Goal: Information Seeking & Learning: Learn about a topic

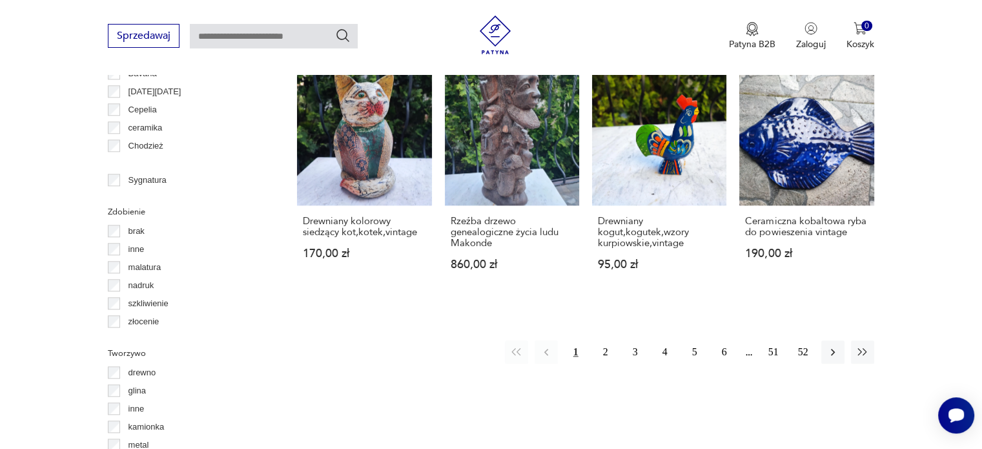
scroll to position [1319, 0]
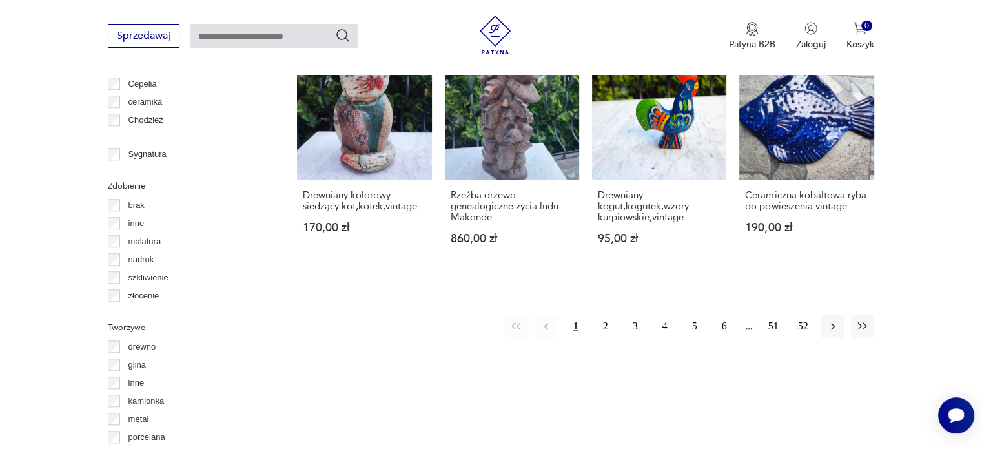
click at [317, 35] on input "text" at bounding box center [274, 36] width 168 height 25
type input "**********"
click at [344, 36] on icon "Szukaj" at bounding box center [342, 35] width 15 height 15
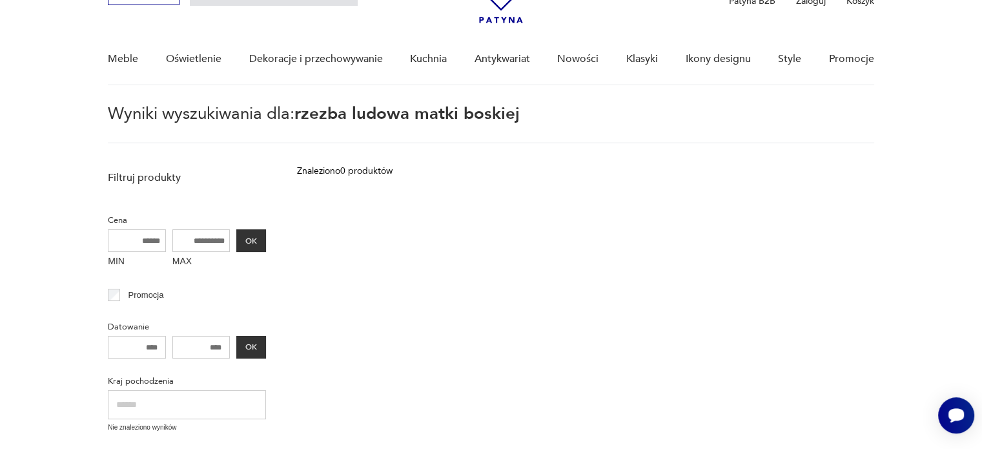
scroll to position [46, 0]
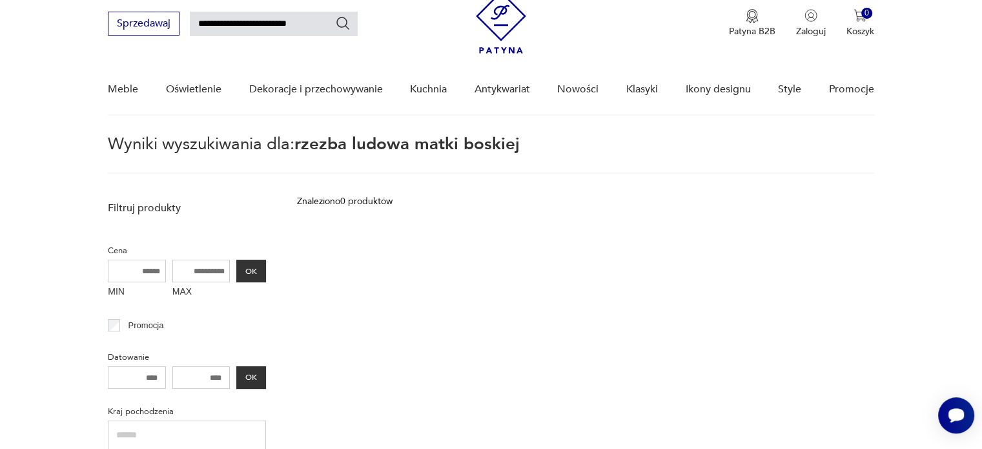
click at [320, 23] on input "**********" at bounding box center [274, 24] width 168 height 25
type input "*"
type input "**********"
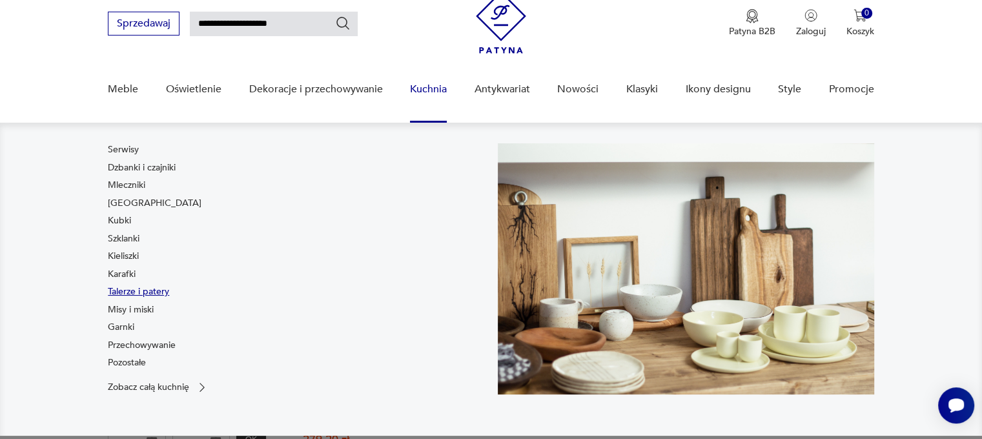
click at [159, 291] on link "Talerze i patery" at bounding box center [138, 291] width 61 height 13
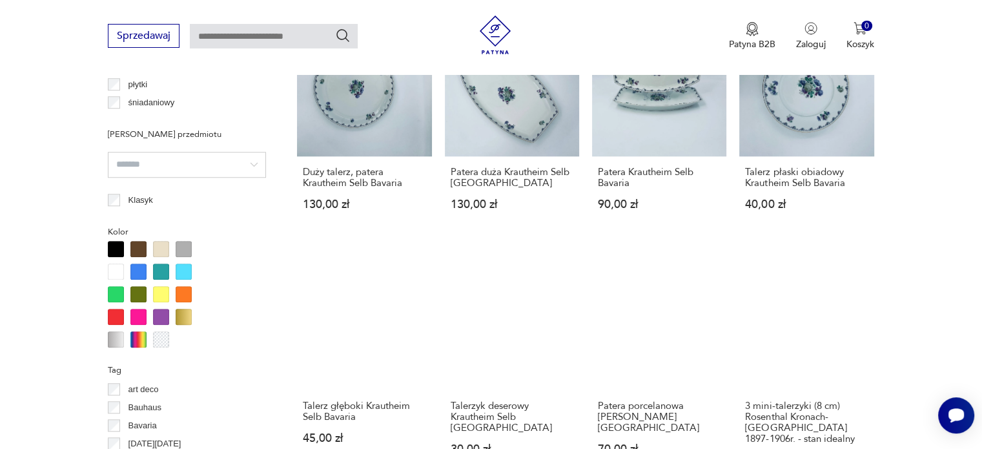
scroll to position [1089, 0]
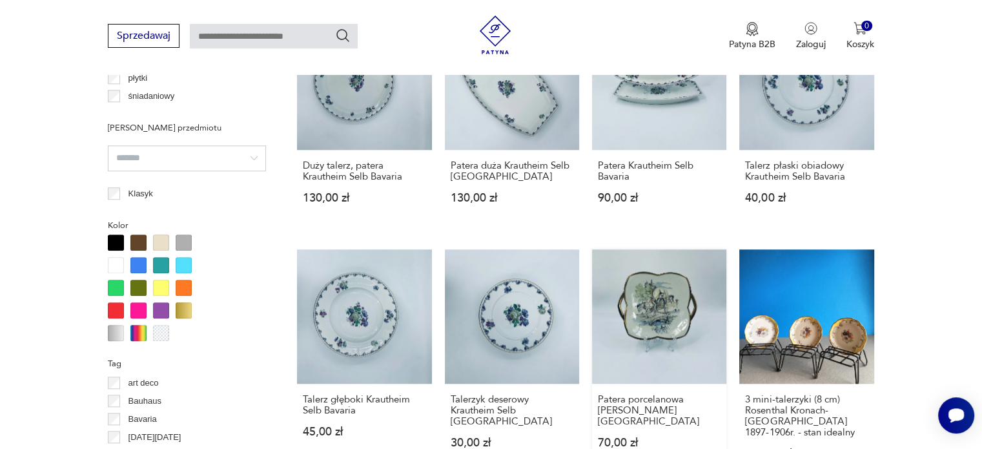
click at [667, 285] on link "Patera porcelanowa [PERSON_NAME] Bavaria 70,00 zł" at bounding box center [659, 366] width 134 height 235
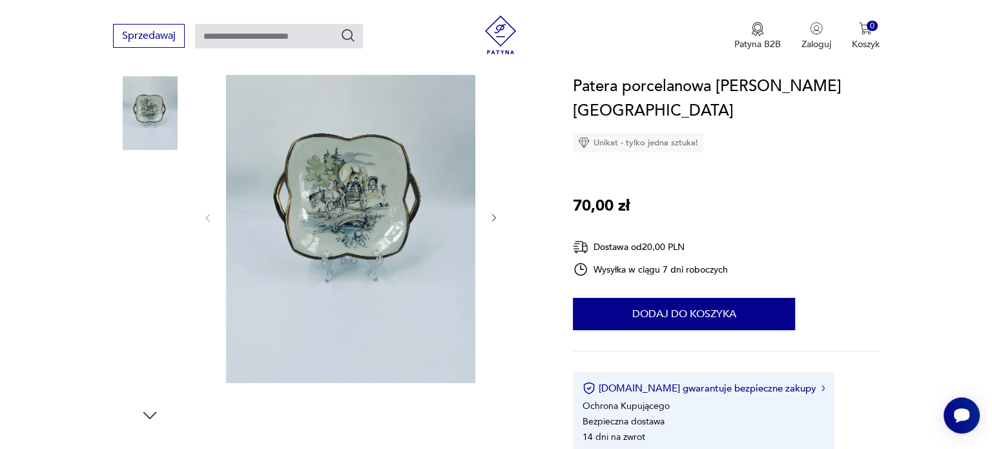
scroll to position [111, 0]
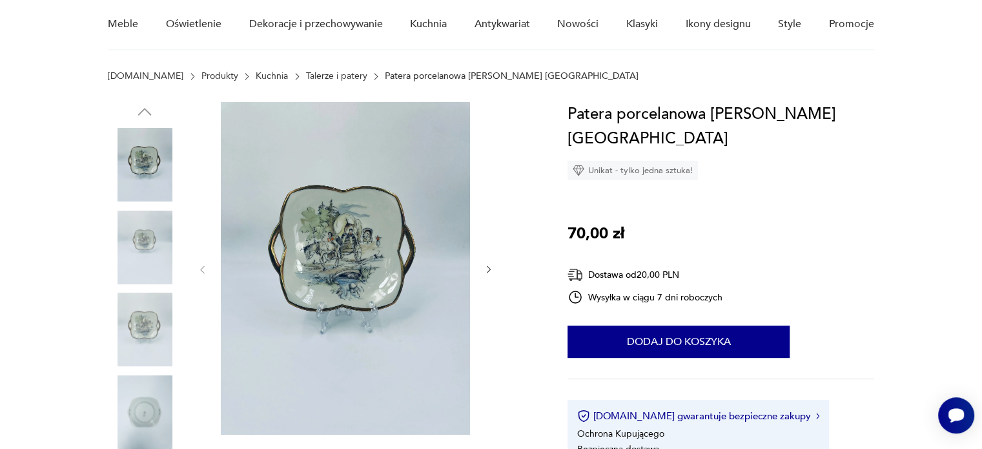
click at [345, 257] on img at bounding box center [345, 268] width 249 height 333
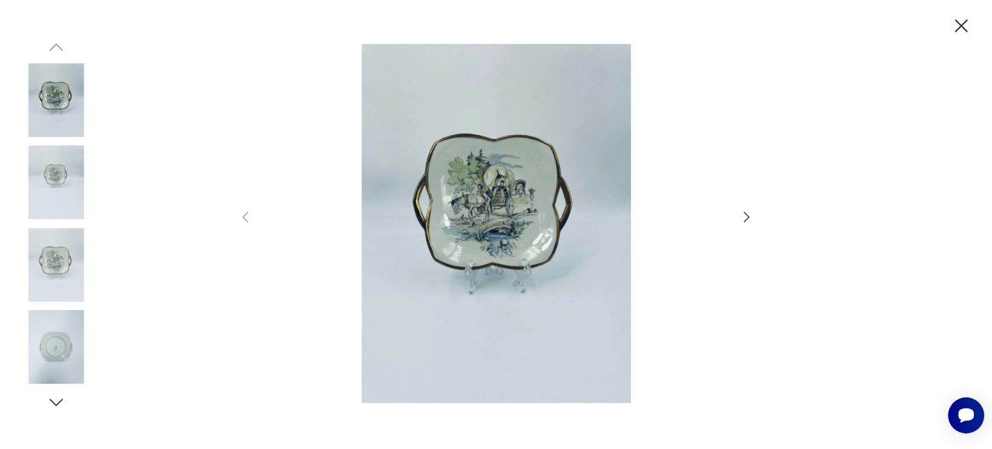
click at [748, 216] on icon "button" at bounding box center [747, 216] width 6 height 10
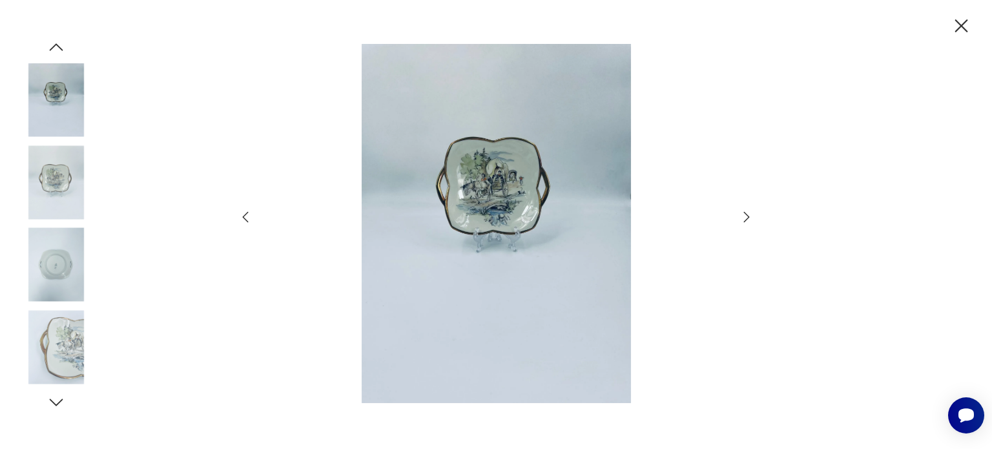
click at [748, 216] on icon "button" at bounding box center [747, 216] width 6 height 10
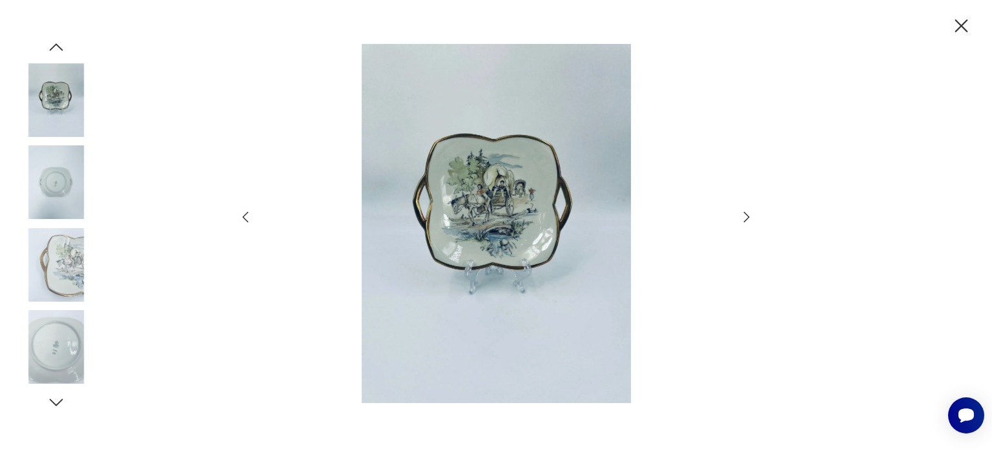
click at [748, 216] on icon "button" at bounding box center [747, 216] width 6 height 10
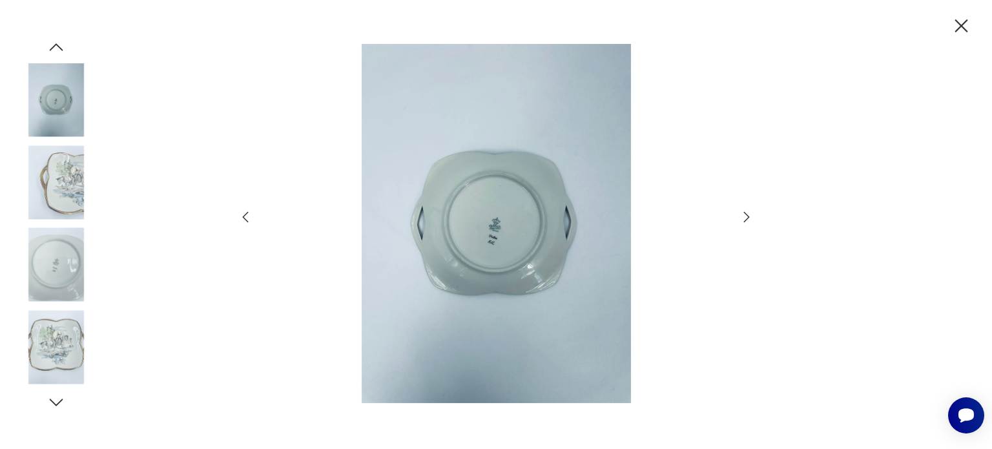
click at [748, 216] on icon "button" at bounding box center [747, 216] width 6 height 10
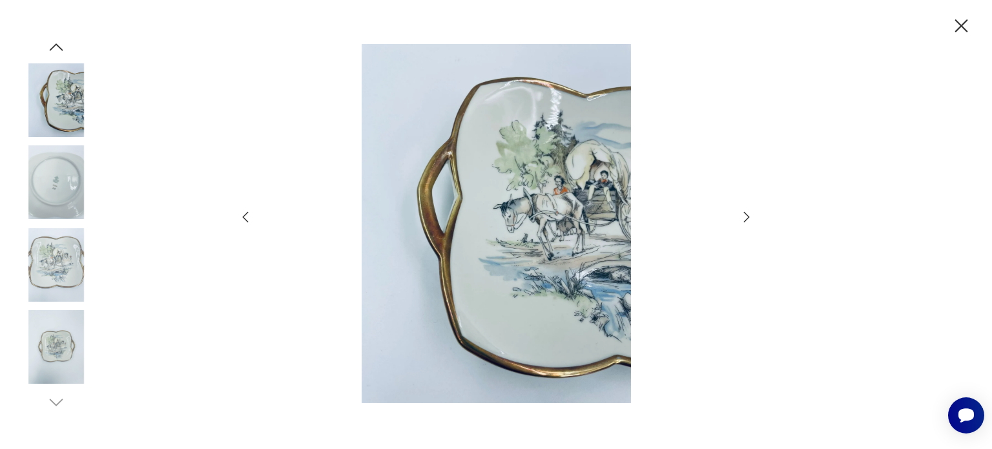
click at [748, 216] on icon "button" at bounding box center [747, 216] width 6 height 10
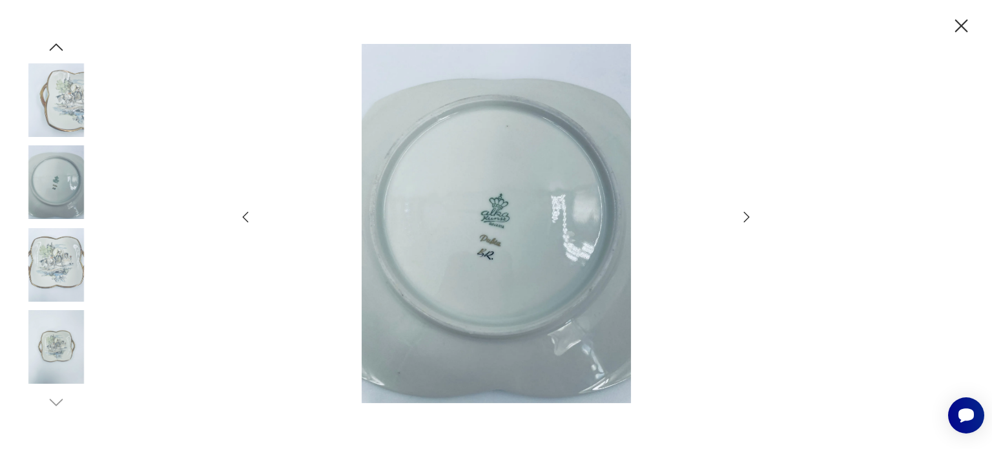
click at [748, 216] on icon "button" at bounding box center [747, 216] width 6 height 10
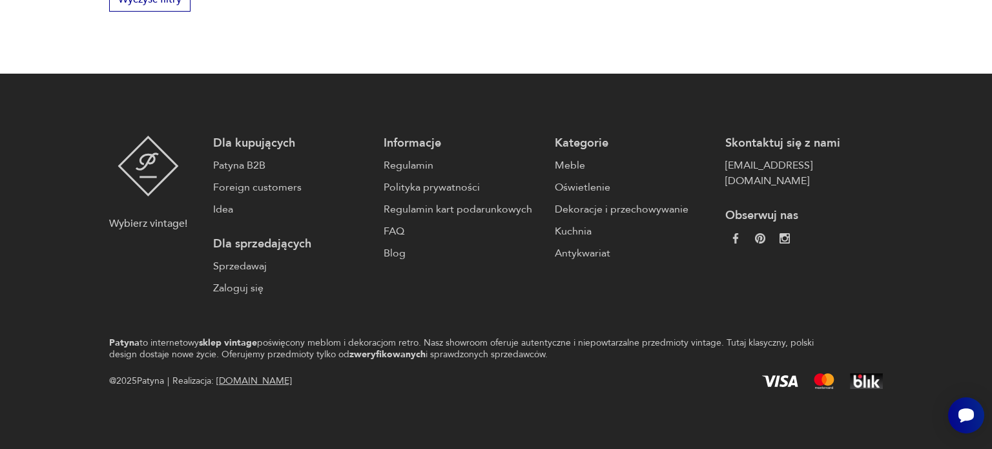
scroll to position [6, 0]
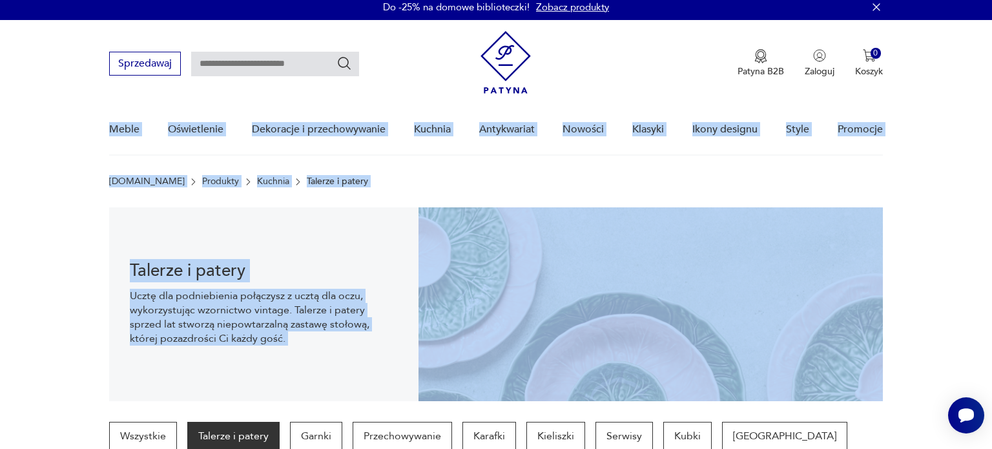
drag, startPoint x: 991, startPoint y: 69, endPoint x: 957, endPoint y: 218, distance: 153.0
click at [253, 431] on p "Talerze i patery" at bounding box center [233, 436] width 92 height 28
click at [271, 433] on p "Talerze i patery" at bounding box center [233, 436] width 92 height 28
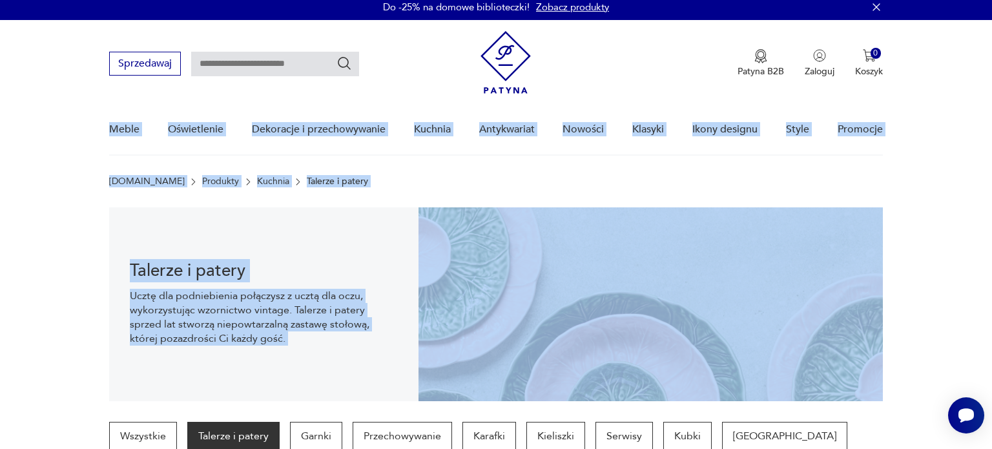
click at [271, 433] on p "Talerze i patery" at bounding box center [233, 436] width 92 height 28
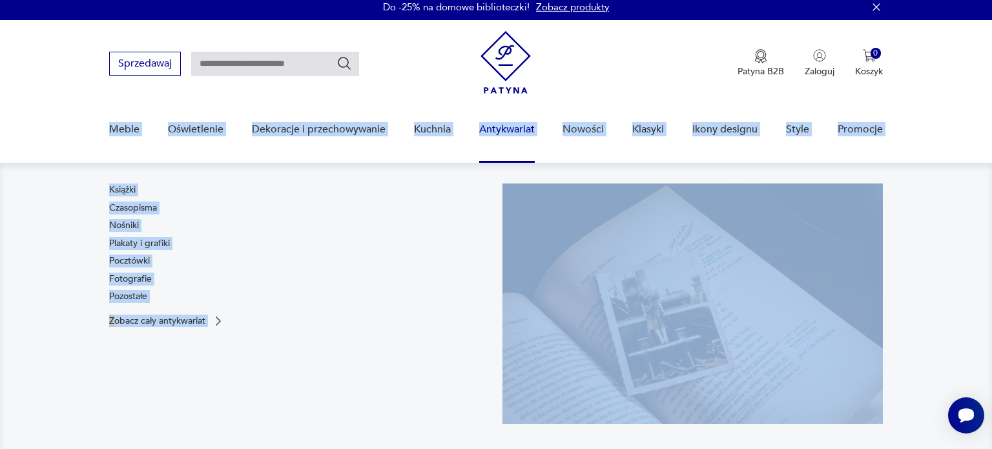
click at [522, 126] on link "Antykwariat" at bounding box center [507, 130] width 56 height 50
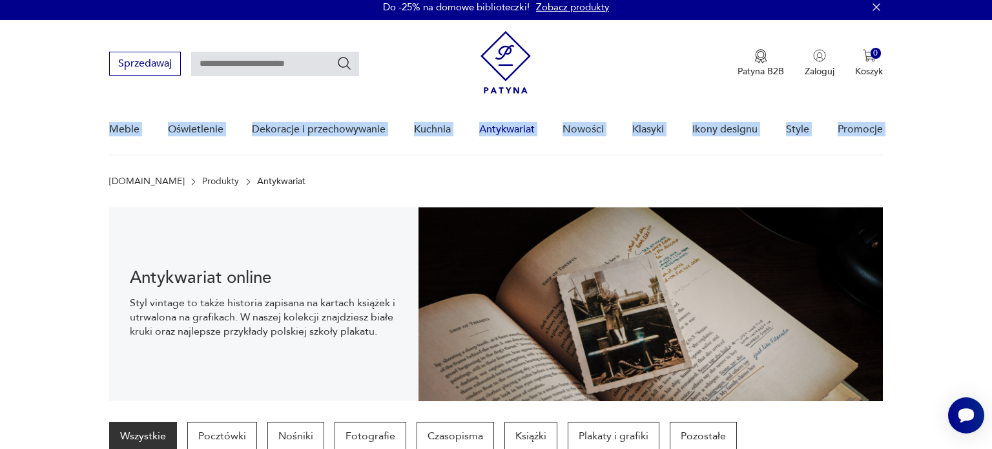
scroll to position [128, 0]
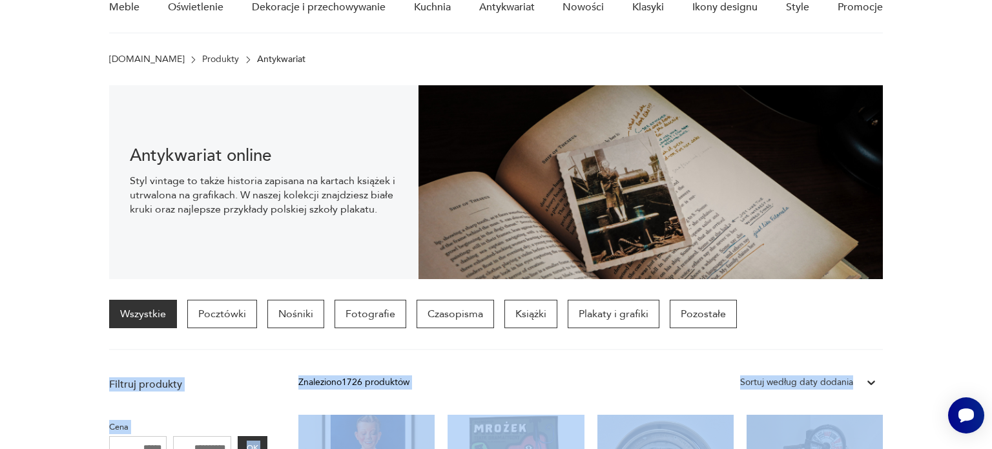
drag, startPoint x: 989, startPoint y: 440, endPoint x: 28, endPoint y: 2, distance: 1055.9
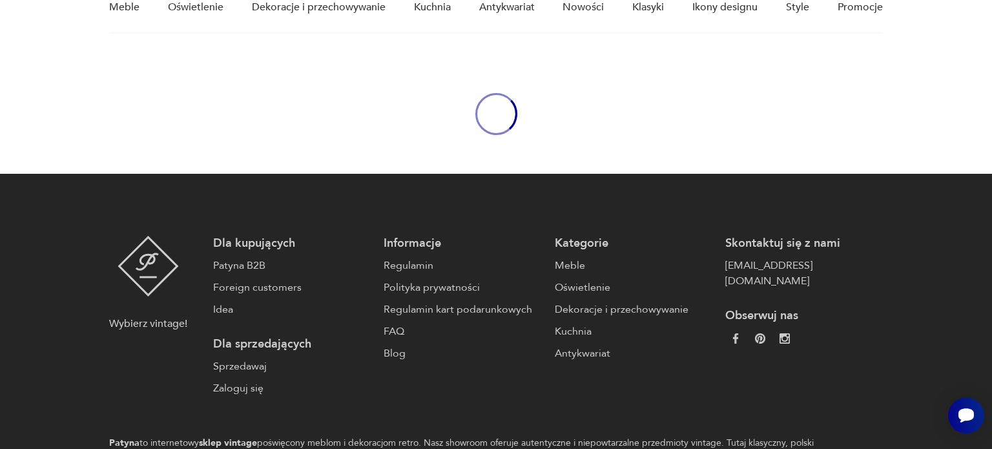
scroll to position [6, 0]
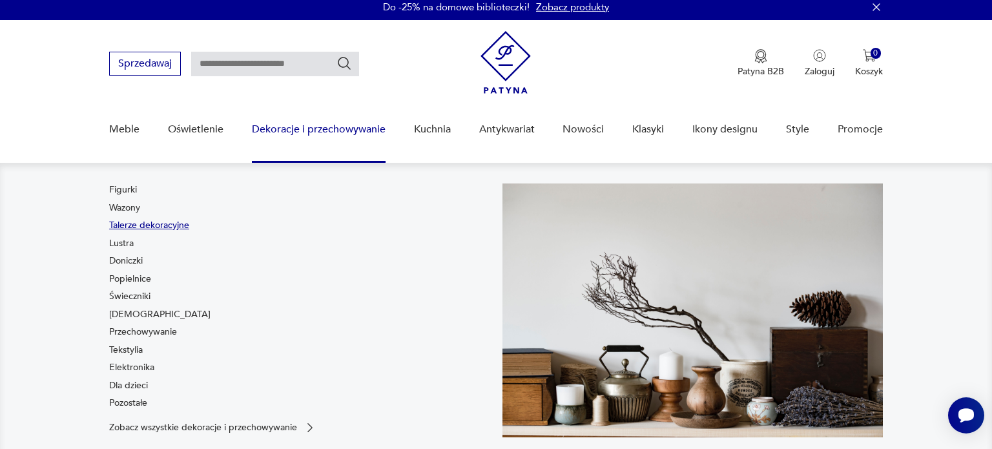
click at [182, 225] on link "Talerze dekoracyjne" at bounding box center [149, 225] width 80 height 13
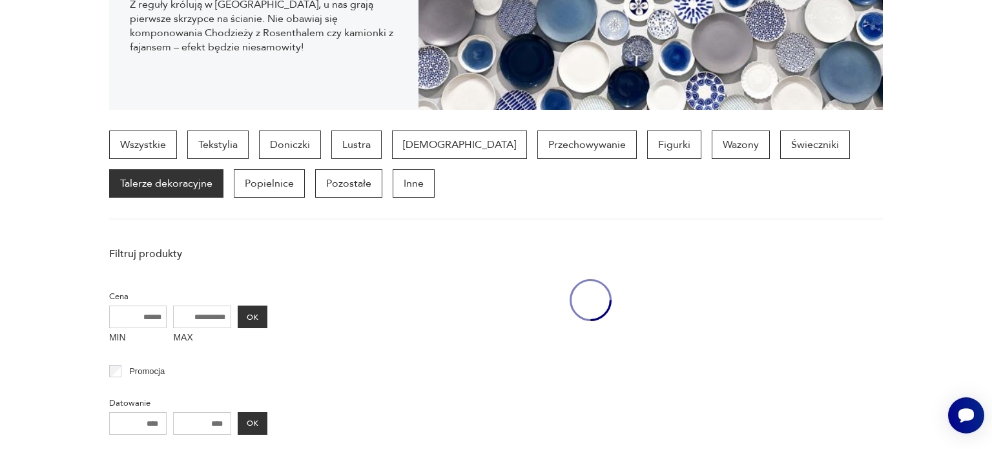
scroll to position [342, 0]
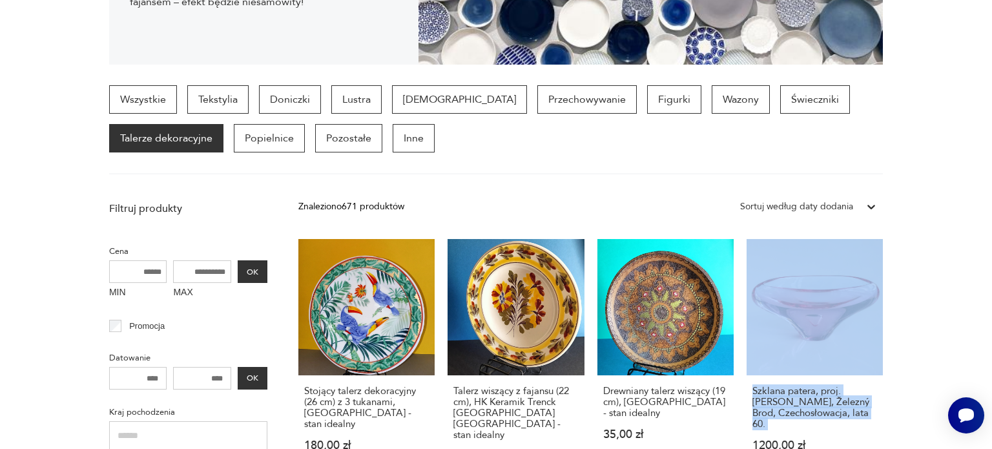
drag, startPoint x: 990, startPoint y: 433, endPoint x: 974, endPoint y: 296, distance: 137.2
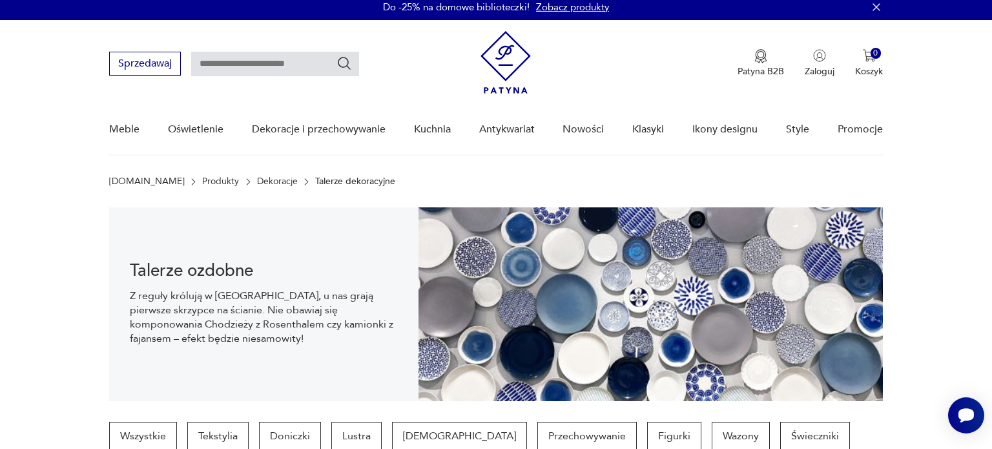
scroll to position [3, 0]
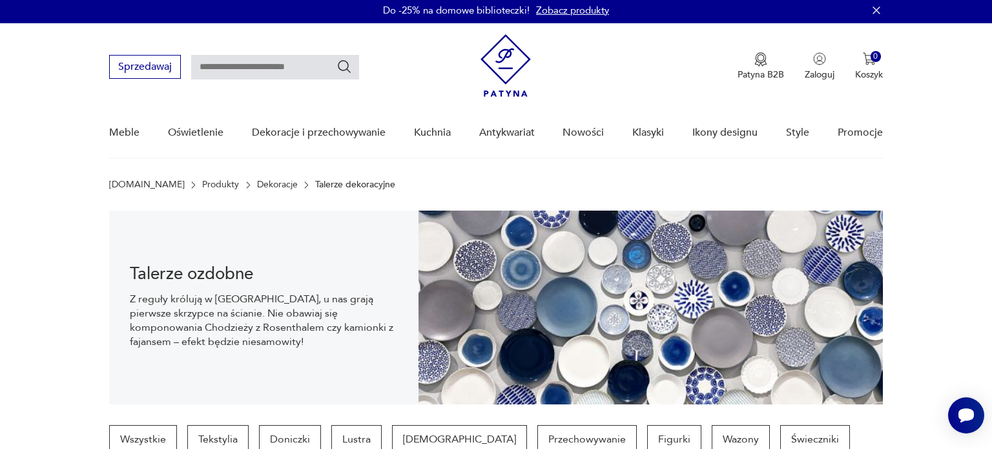
click at [982, 65] on nav "Sprzedawaj Patyna B2B Zaloguj 0 Koszyk Twój koszyk ( 0 ) Brak produktów w koszy…" at bounding box center [496, 91] width 992 height 136
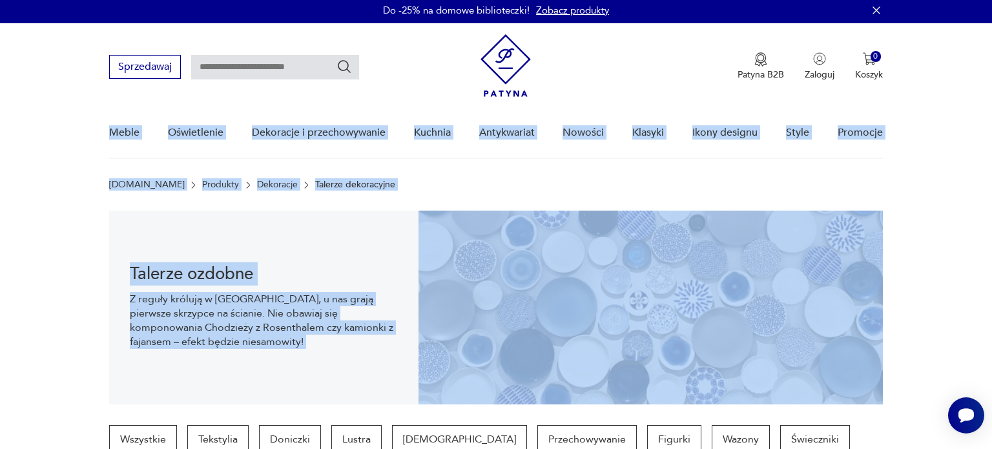
drag, startPoint x: 991, startPoint y: 65, endPoint x: 980, endPoint y: 205, distance: 140.6
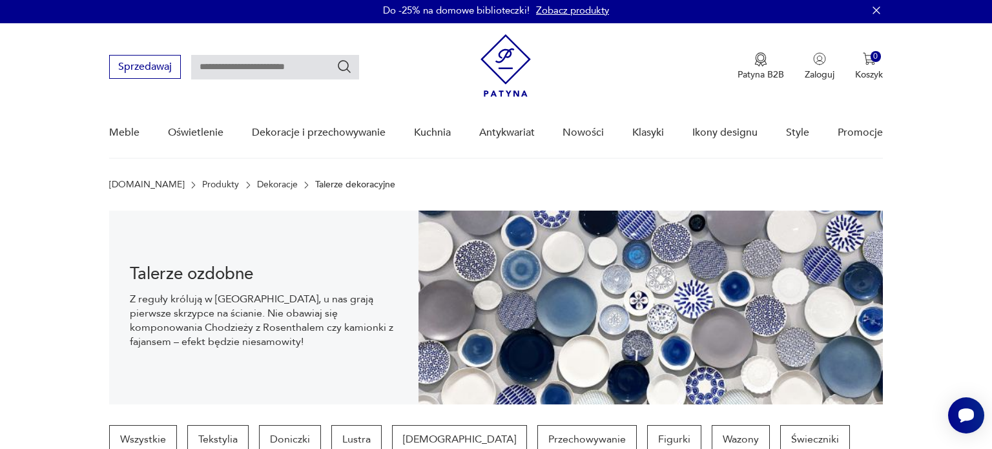
click at [982, 253] on section "Talerze ozdobne Z reguły królują w [GEOGRAPHIC_DATA], u nas grają pierwsze skrz…" at bounding box center [496, 308] width 992 height 194
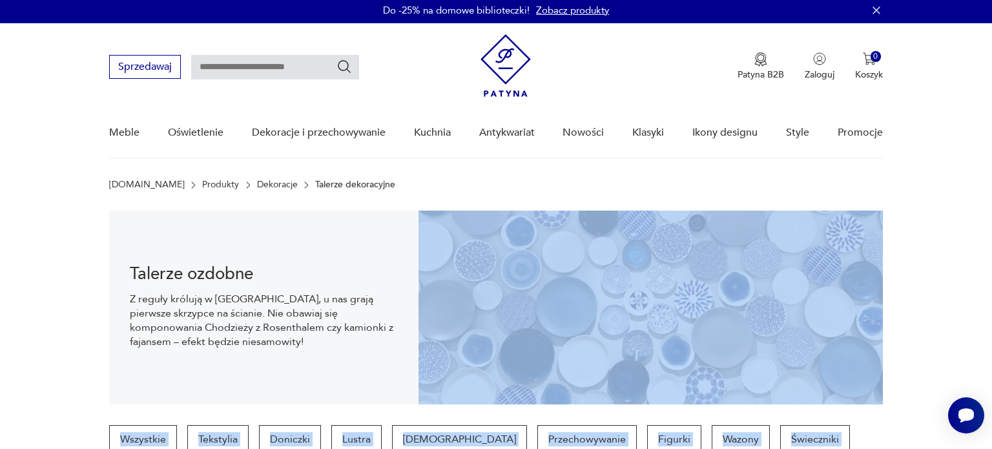
drag, startPoint x: 985, startPoint y: 253, endPoint x: 876, endPoint y: 479, distance: 251.3
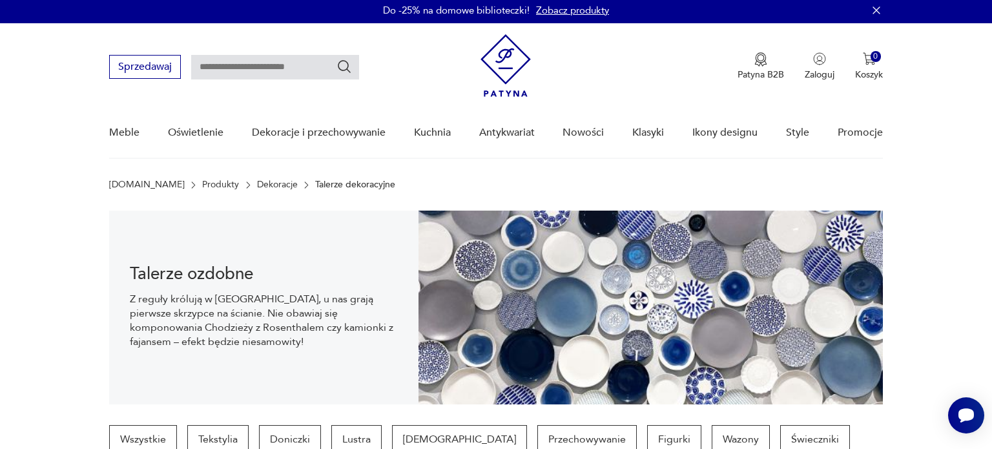
click at [929, 117] on nav "Sprzedawaj Patyna B2B Zaloguj 0 Koszyk Twój koszyk ( 0 ) Brak produktów w koszy…" at bounding box center [496, 91] width 992 height 136
click at [291, 445] on p "Doniczki" at bounding box center [290, 439] width 62 height 28
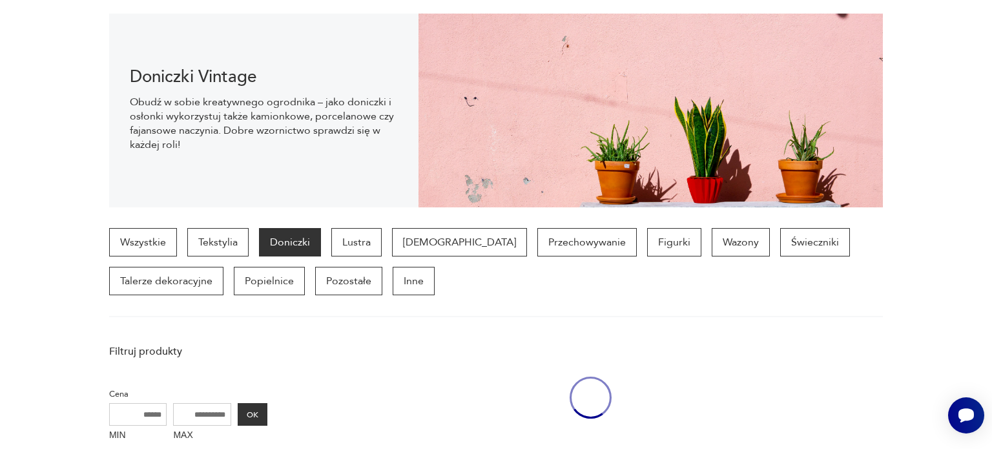
scroll to position [342, 0]
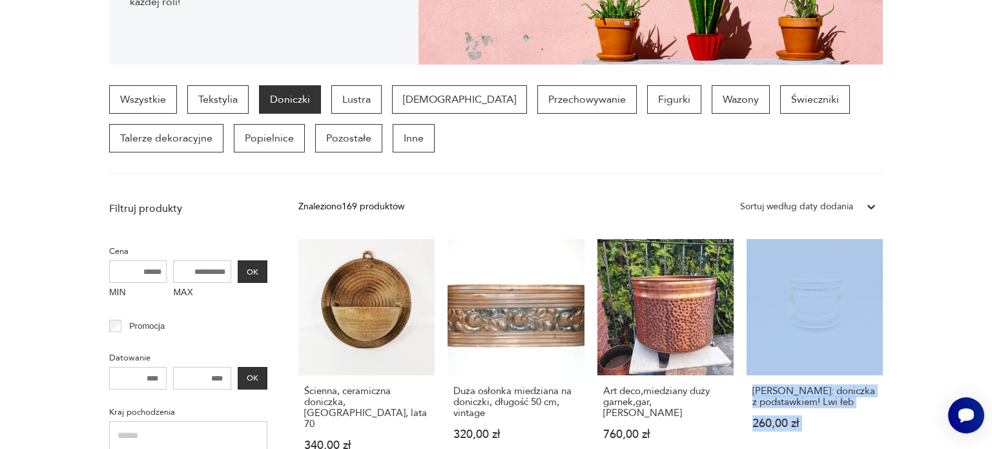
drag, startPoint x: 974, startPoint y: 229, endPoint x: 898, endPoint y: 479, distance: 261.9
click at [831, 302] on link "[PERSON_NAME]: doniczka z podstawkiem! Lwi łeb 260,00 zł" at bounding box center [814, 357] width 136 height 237
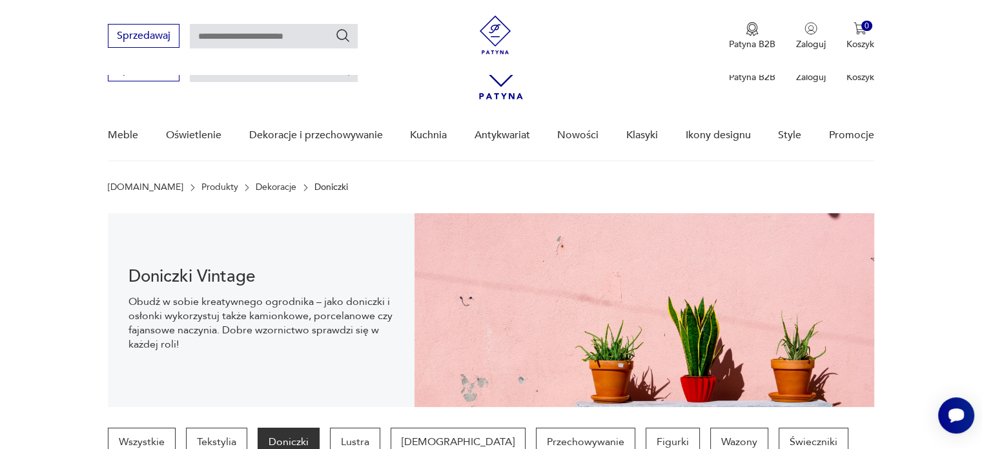
scroll to position [342, 0]
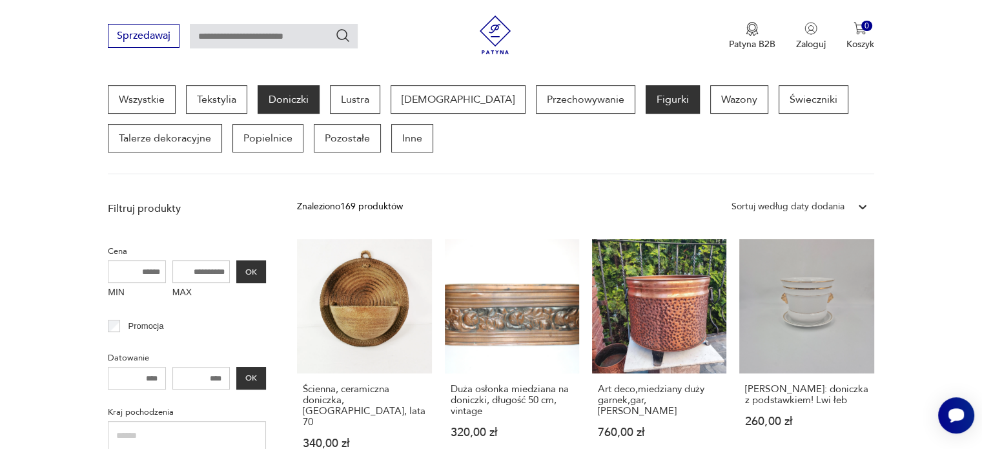
click at [646, 103] on p "Figurki" at bounding box center [673, 99] width 54 height 28
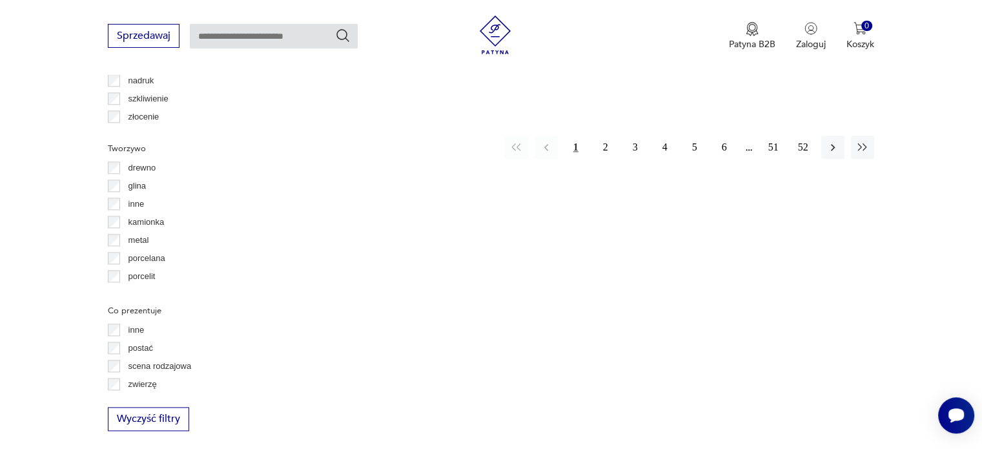
scroll to position [1501, 0]
click at [606, 147] on button "2" at bounding box center [605, 143] width 23 height 23
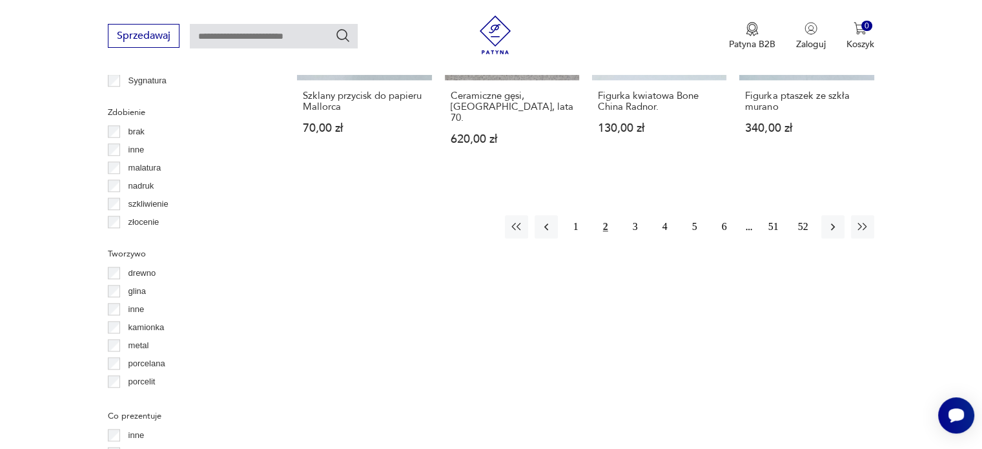
scroll to position [1435, 0]
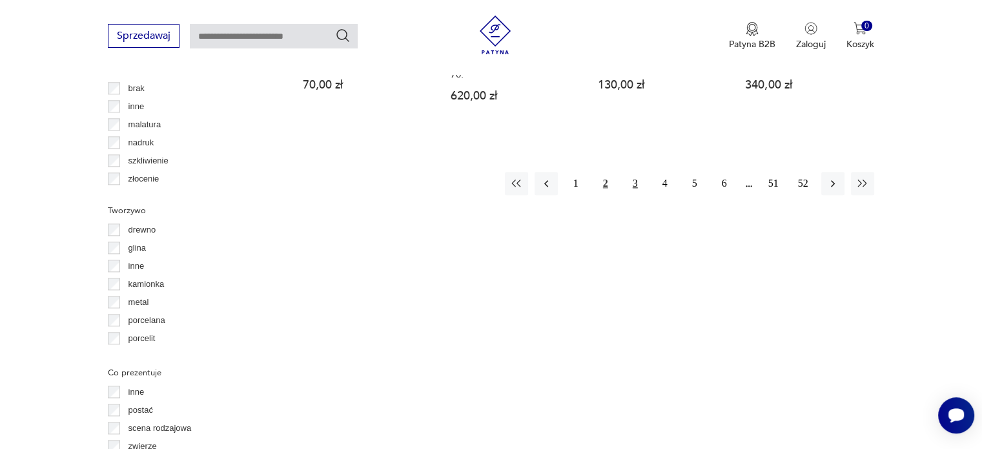
click at [635, 172] on button "3" at bounding box center [635, 183] width 23 height 23
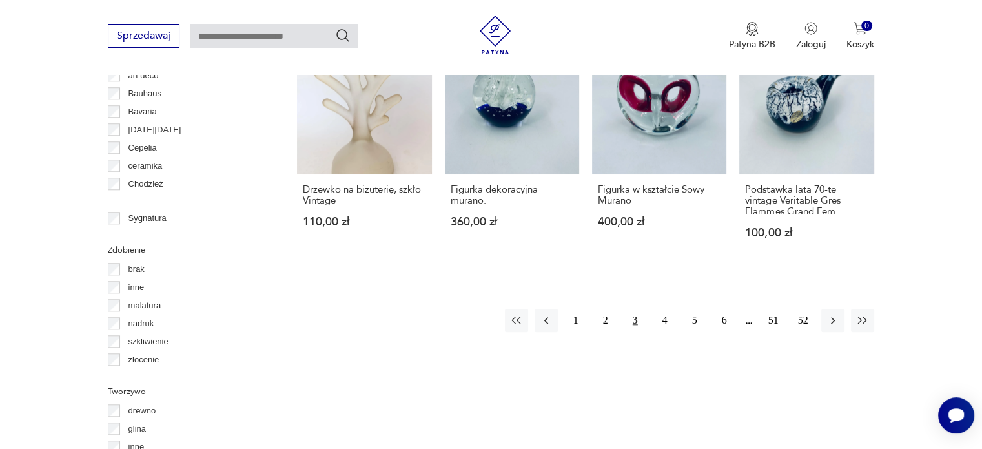
scroll to position [1286, 0]
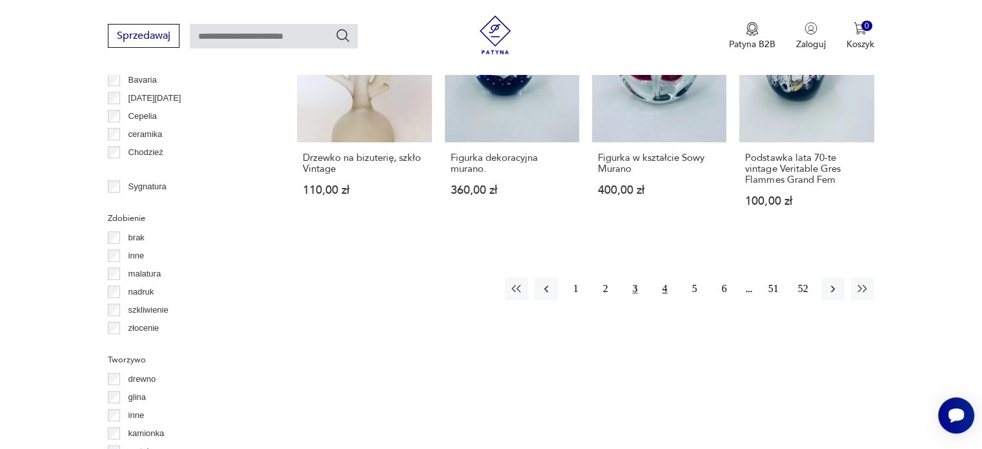
click at [669, 280] on button "4" at bounding box center [664, 288] width 23 height 23
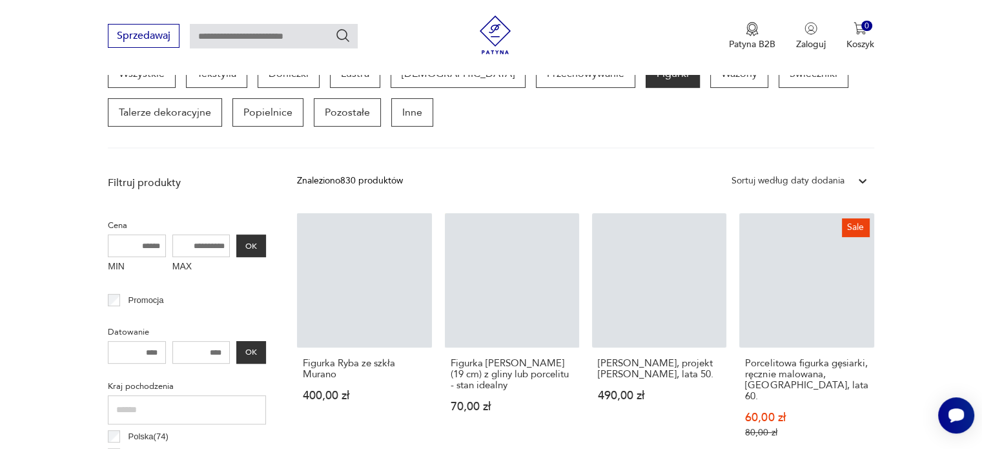
scroll to position [342, 0]
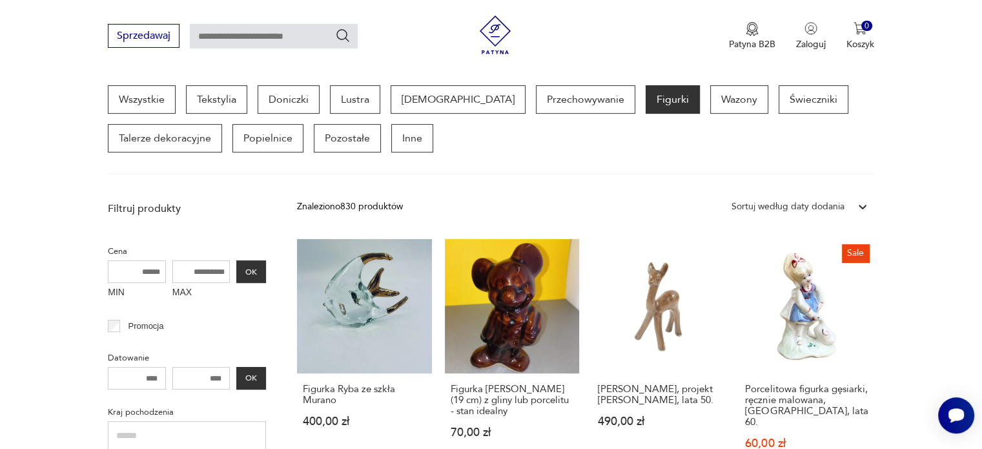
click at [976, 132] on section "Wszystkie Tekstylia Doniczki Lustra [DEMOGRAPHIC_DATA] Przechowywanie Figurki W…" at bounding box center [491, 129] width 982 height 89
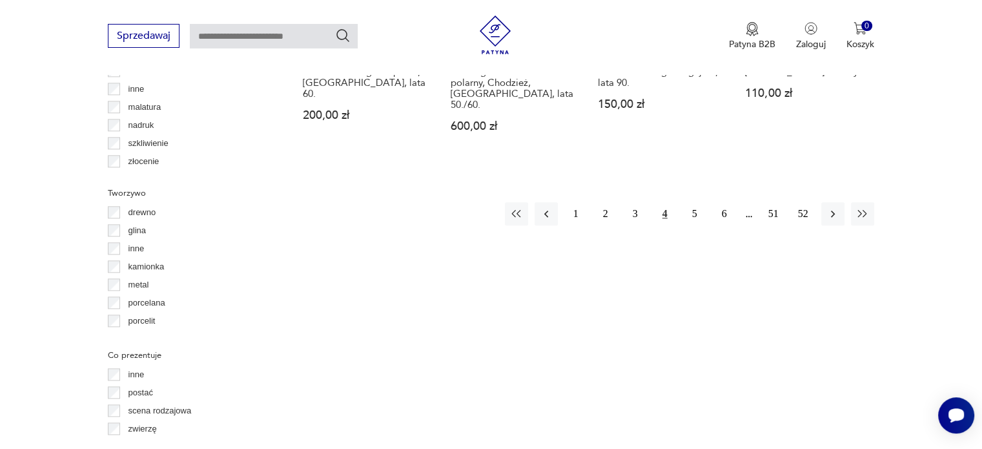
scroll to position [1447, 0]
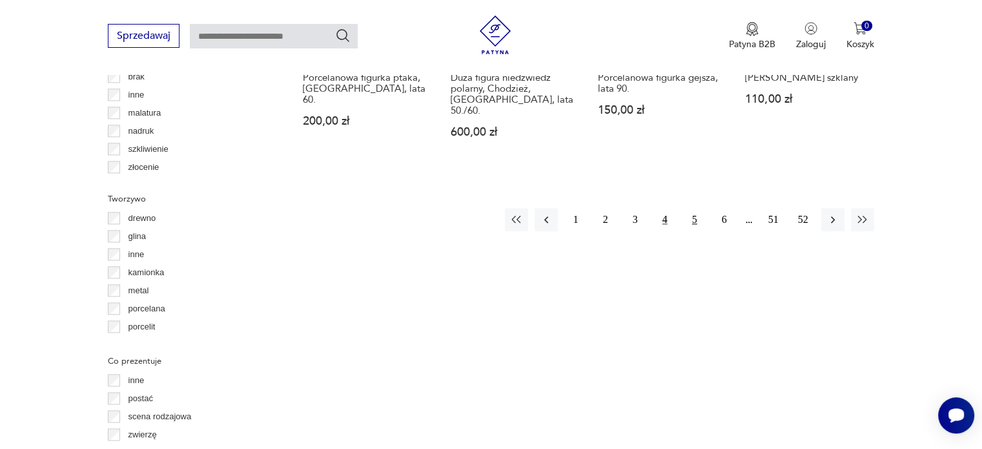
click at [695, 208] on button "5" at bounding box center [694, 219] width 23 height 23
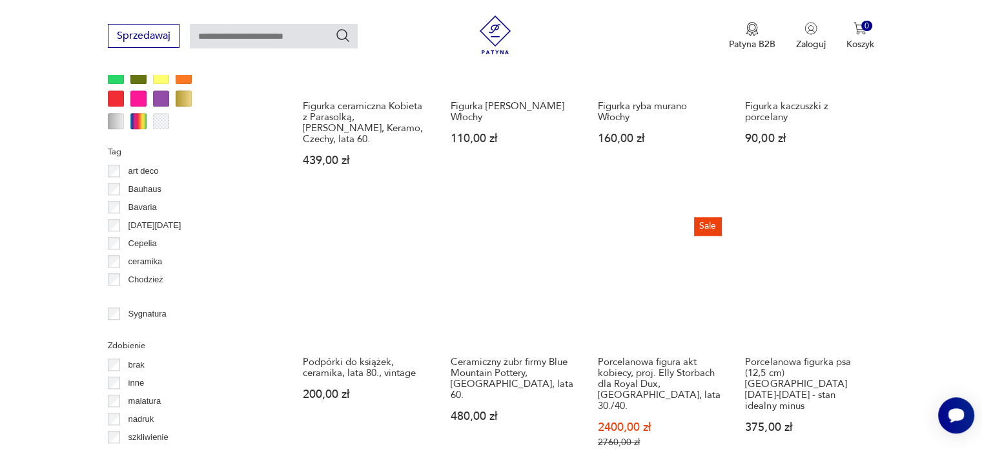
scroll to position [1266, 0]
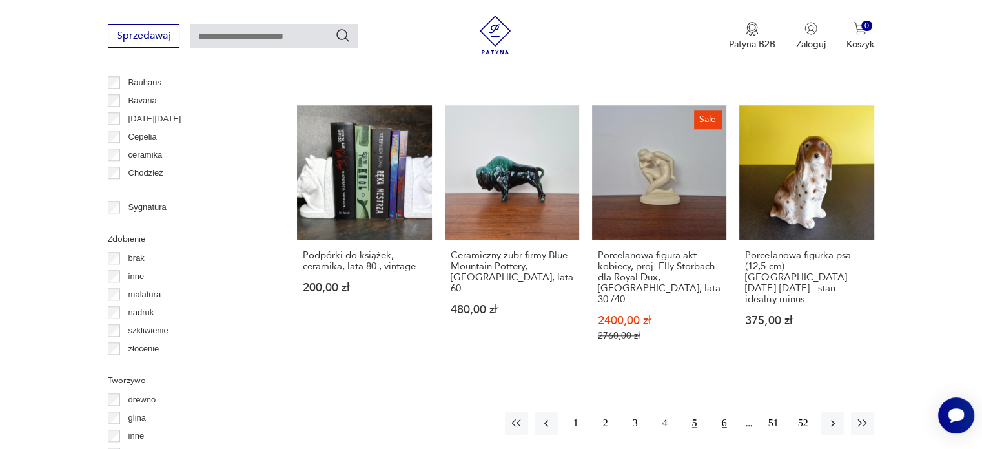
click at [723, 411] on button "6" at bounding box center [724, 422] width 23 height 23
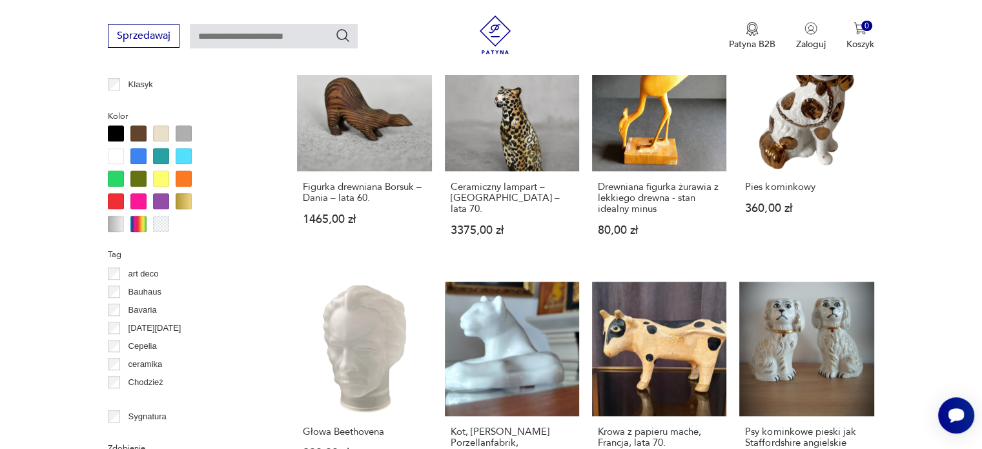
scroll to position [1284, 0]
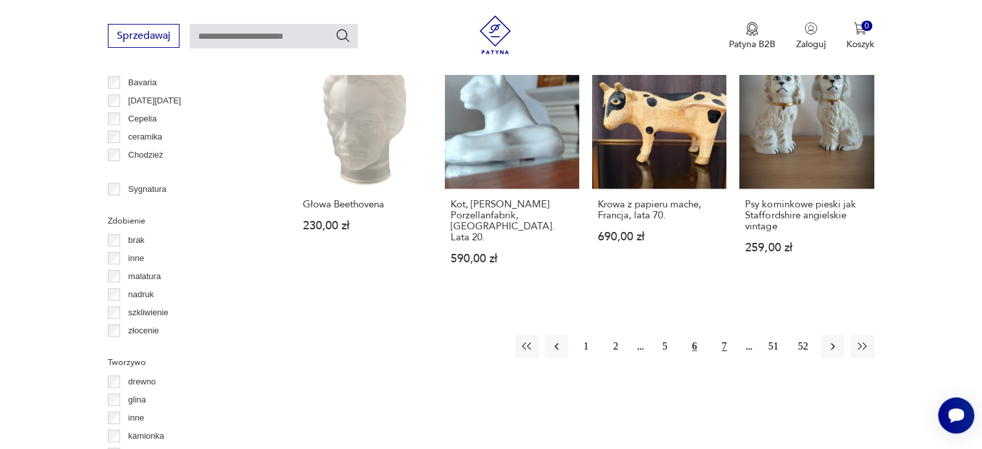
click at [728, 334] on button "7" at bounding box center [724, 345] width 23 height 23
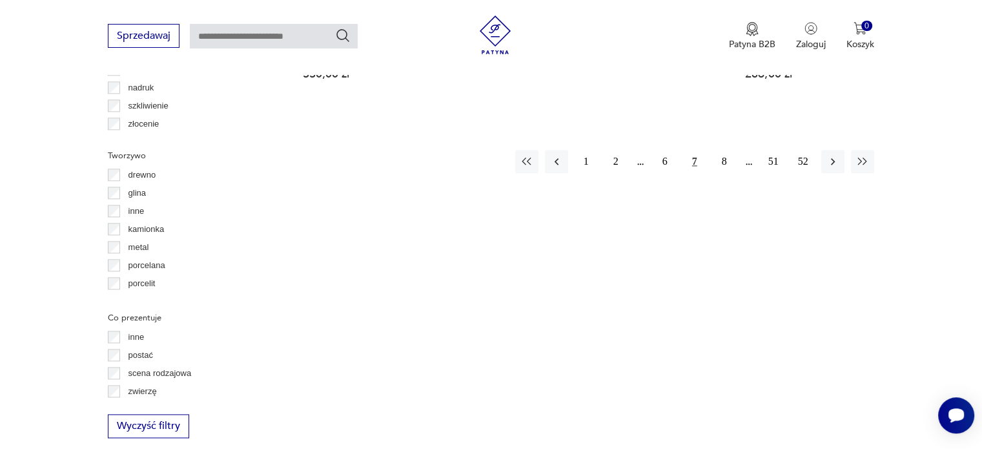
scroll to position [1384, 0]
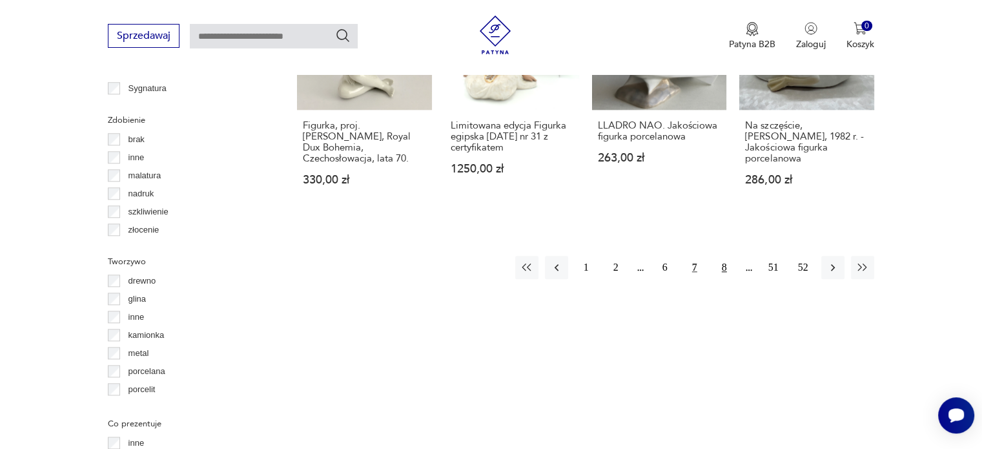
click at [726, 256] on button "8" at bounding box center [724, 267] width 23 height 23
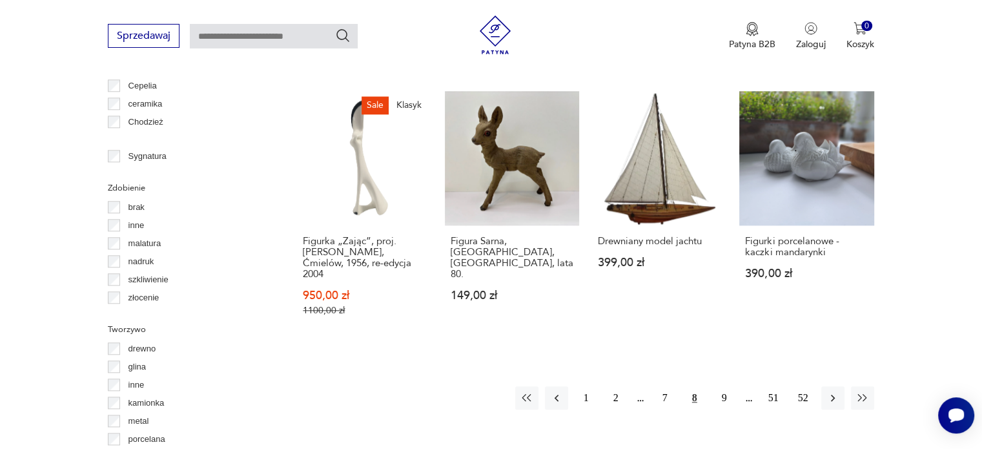
scroll to position [1324, 0]
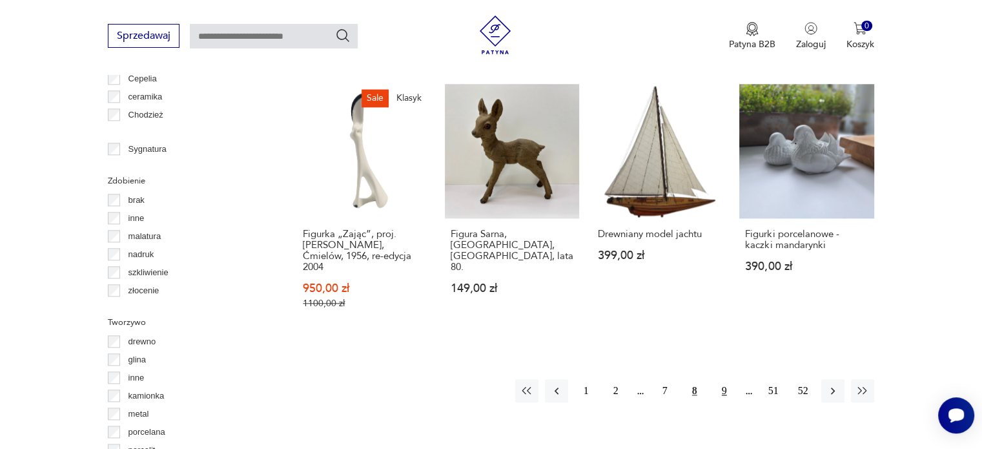
click at [723, 379] on button "9" at bounding box center [724, 390] width 23 height 23
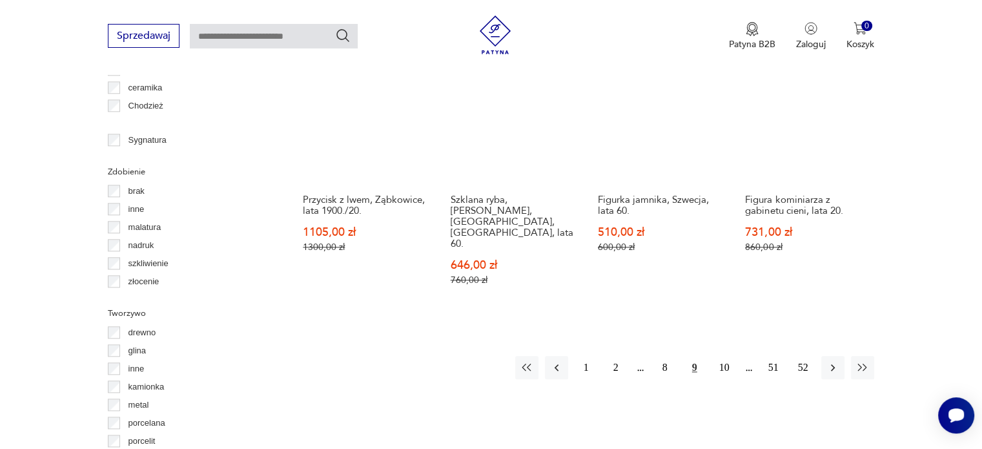
scroll to position [1359, 0]
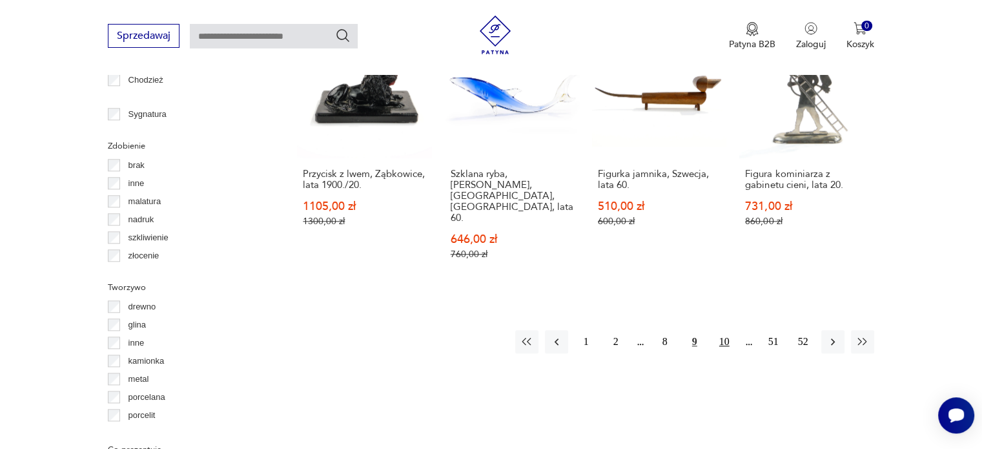
click at [724, 330] on button "10" at bounding box center [724, 341] width 23 height 23
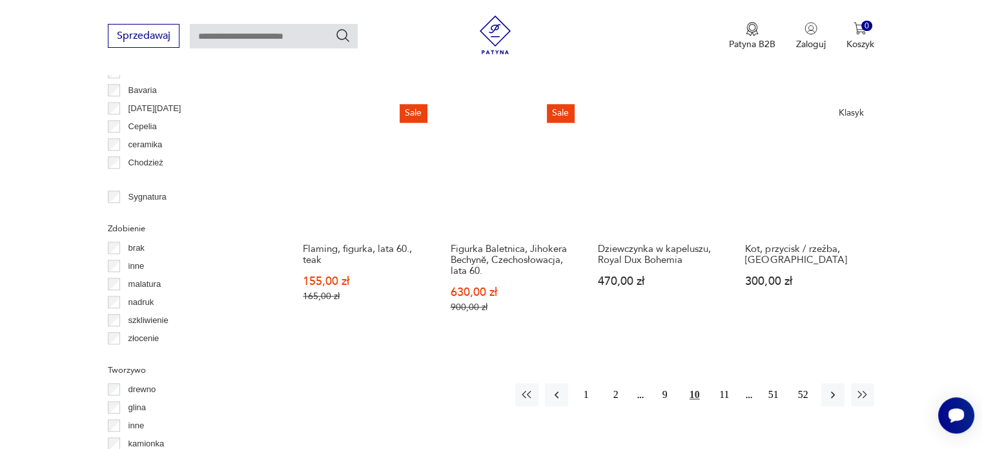
scroll to position [1288, 0]
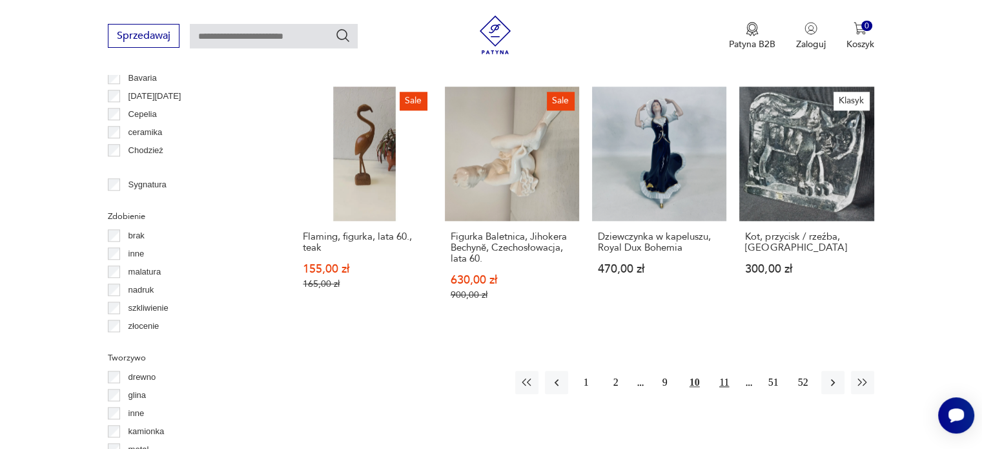
click at [723, 371] on button "11" at bounding box center [724, 382] width 23 height 23
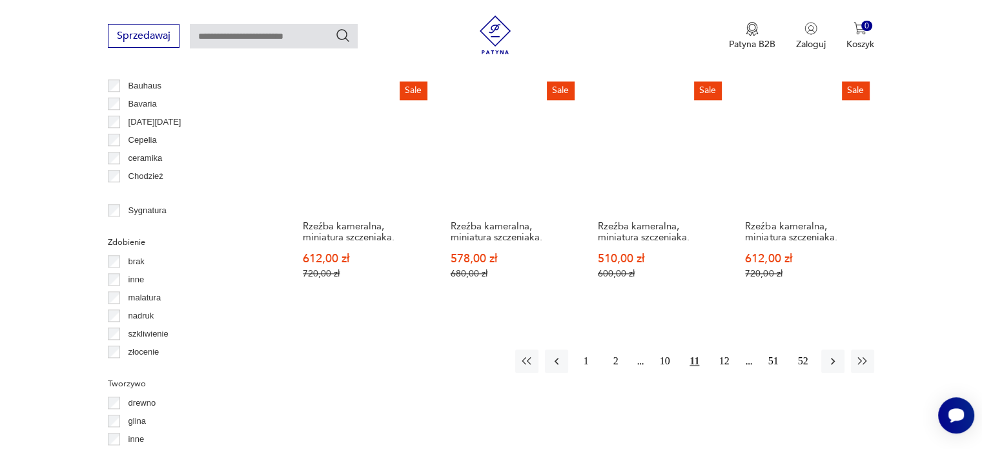
scroll to position [1263, 0]
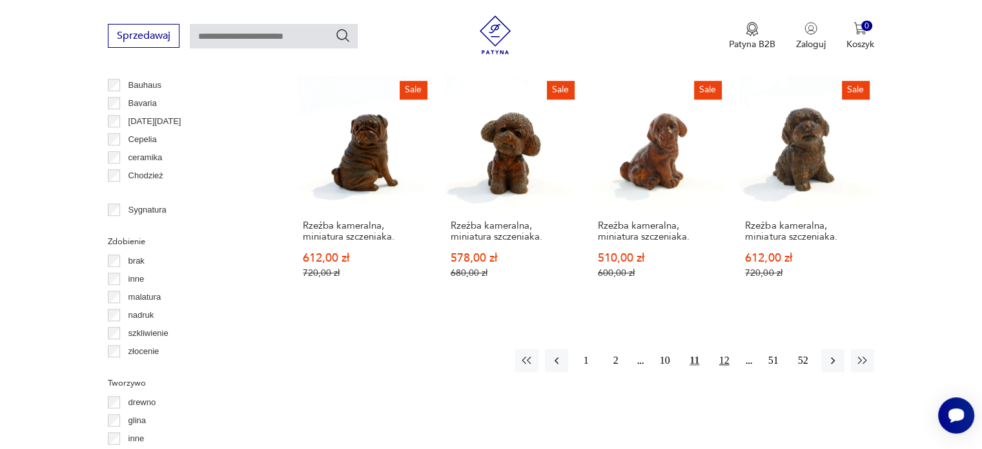
click at [721, 358] on button "12" at bounding box center [724, 360] width 23 height 23
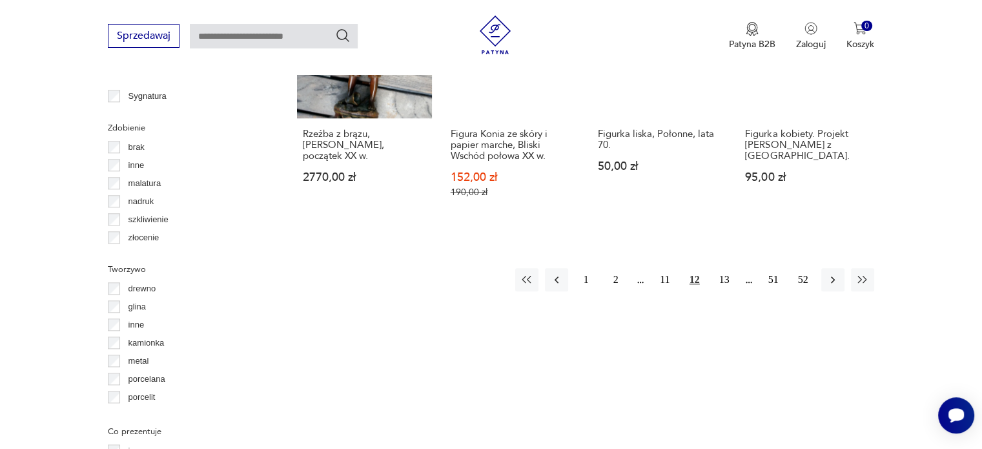
scroll to position [1384, 0]
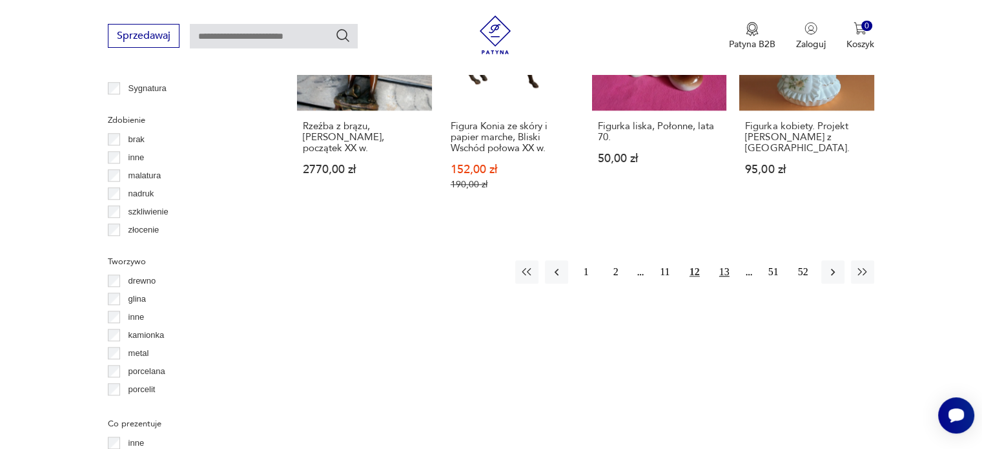
click at [726, 260] on button "13" at bounding box center [724, 271] width 23 height 23
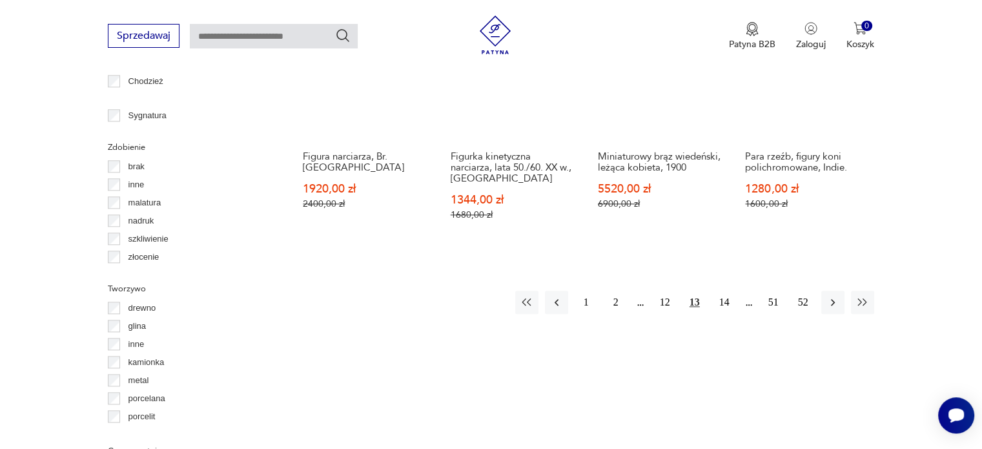
scroll to position [1383, 0]
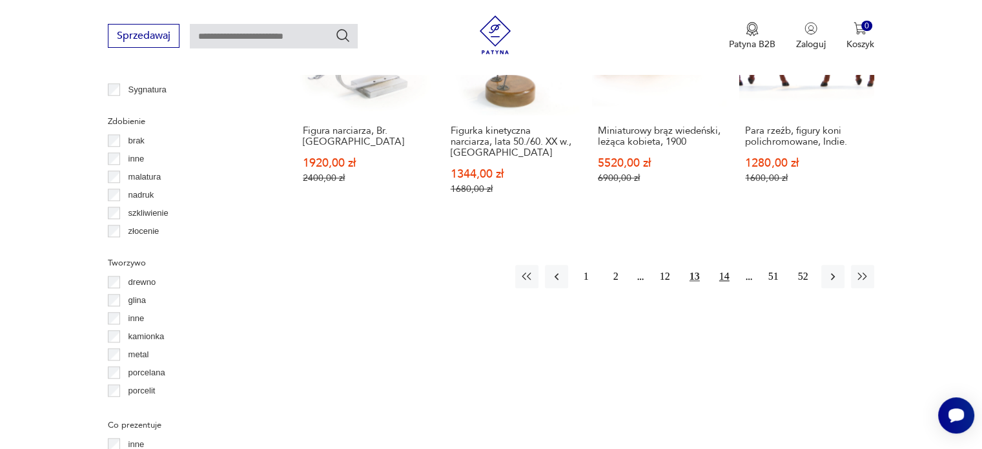
click at [726, 265] on button "14" at bounding box center [724, 276] width 23 height 23
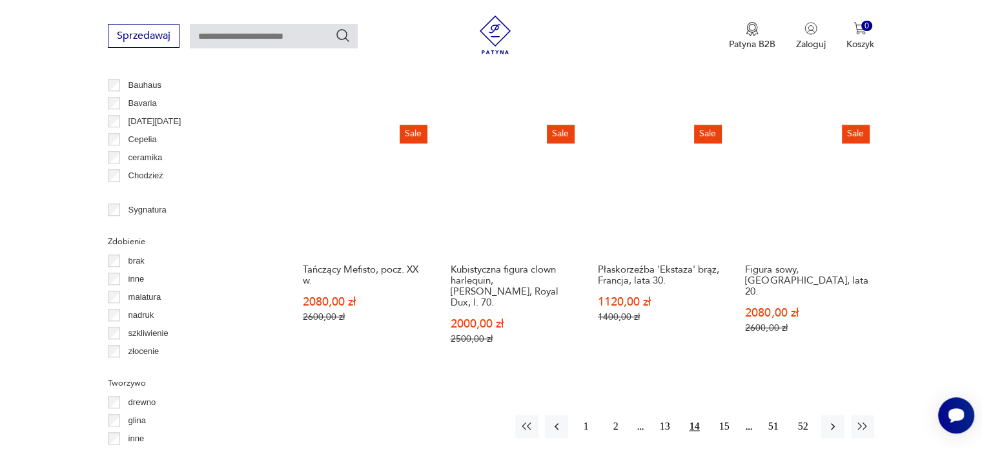
scroll to position [1289, 0]
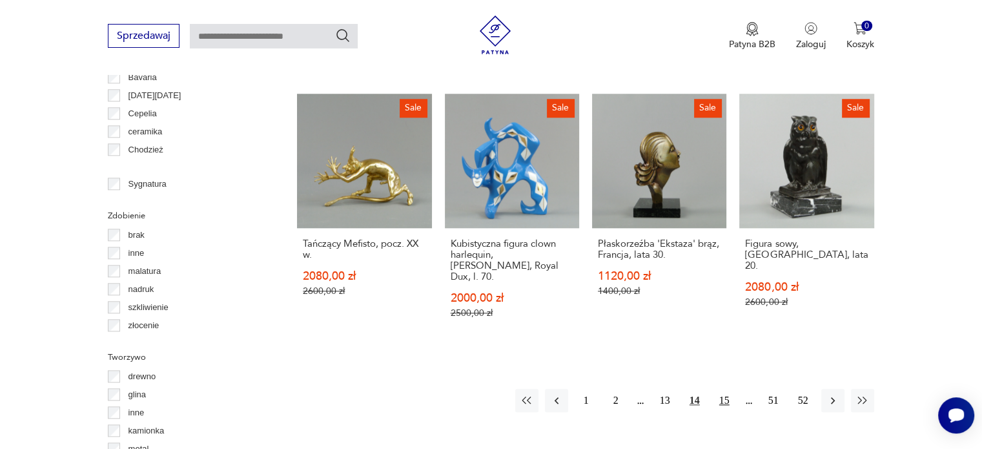
click at [728, 389] on button "15" at bounding box center [724, 400] width 23 height 23
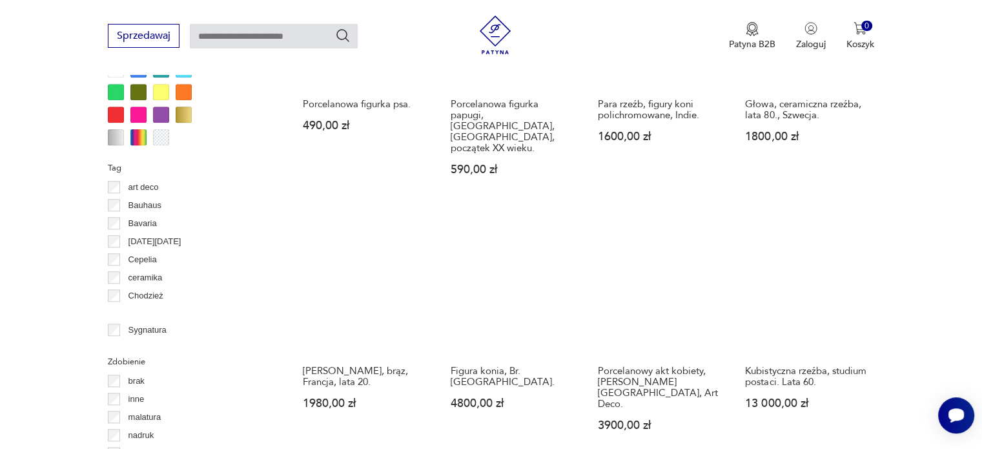
scroll to position [1169, 0]
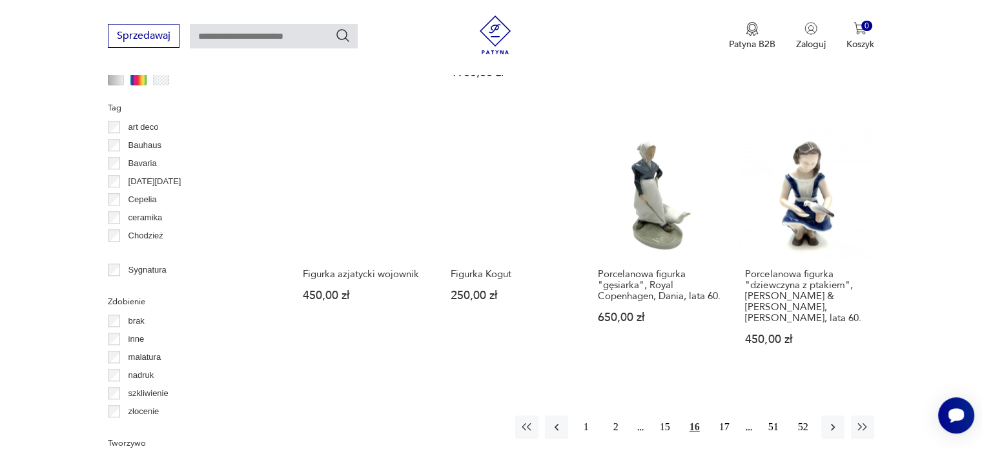
scroll to position [1255, 0]
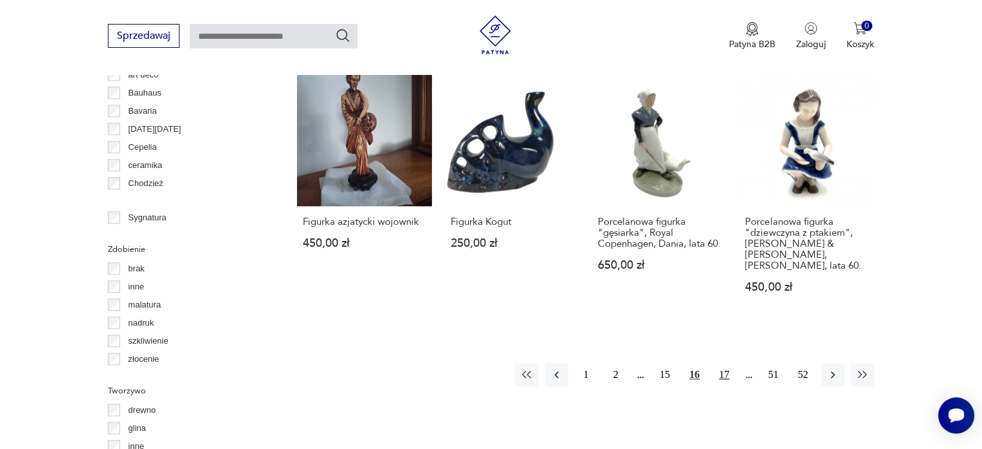
click at [720, 363] on button "17" at bounding box center [724, 374] width 23 height 23
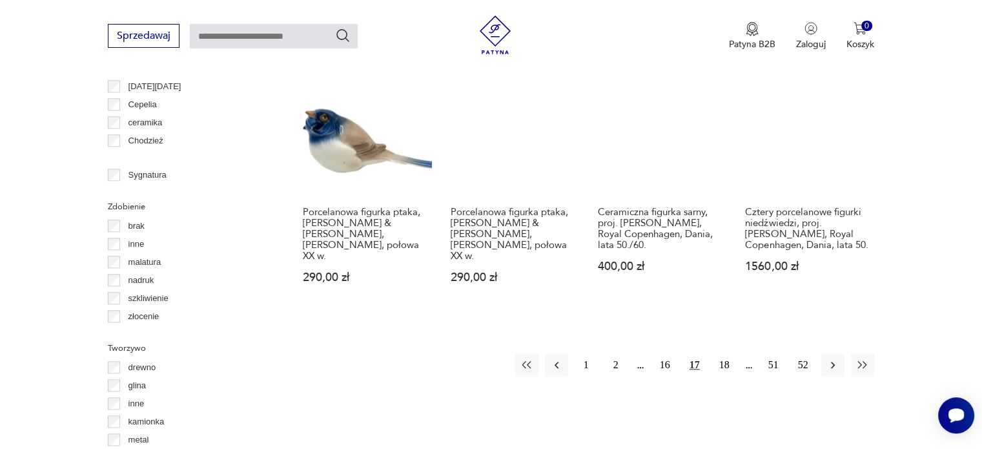
scroll to position [1307, 0]
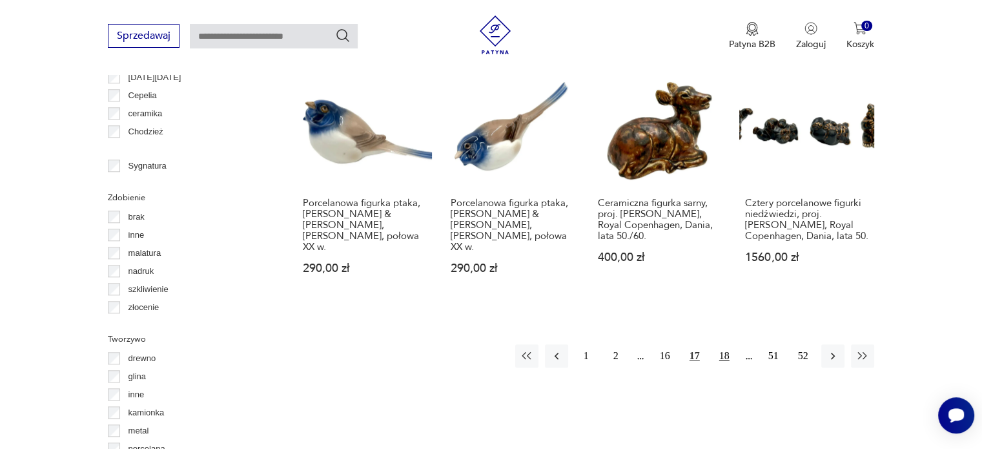
click at [722, 344] on button "18" at bounding box center [724, 355] width 23 height 23
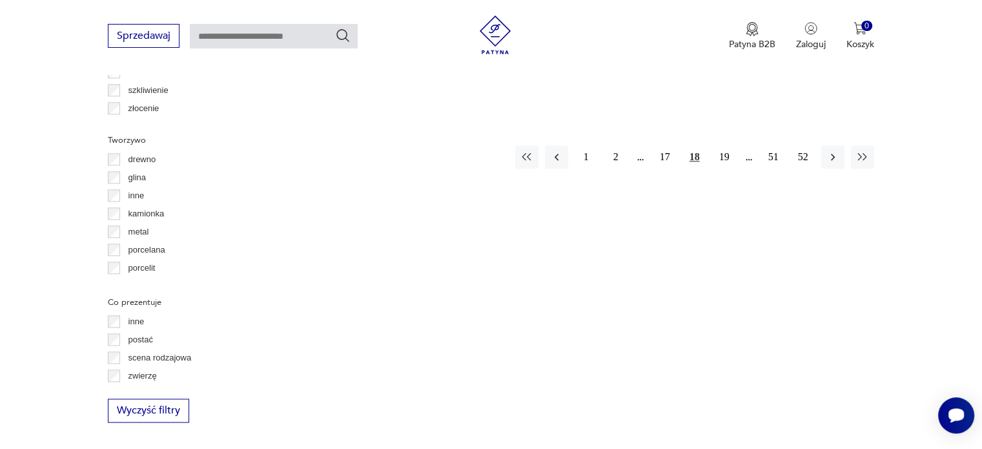
scroll to position [1530, 0]
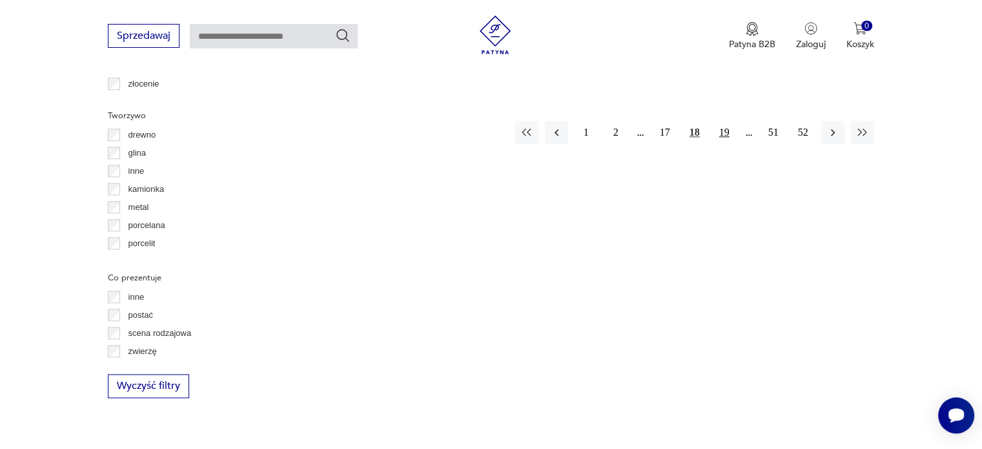
click at [723, 121] on button "19" at bounding box center [724, 132] width 23 height 23
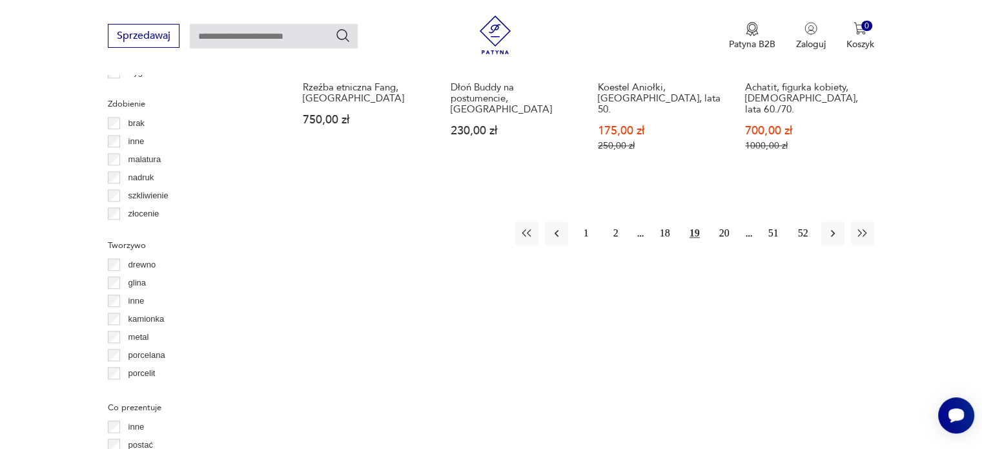
scroll to position [1435, 0]
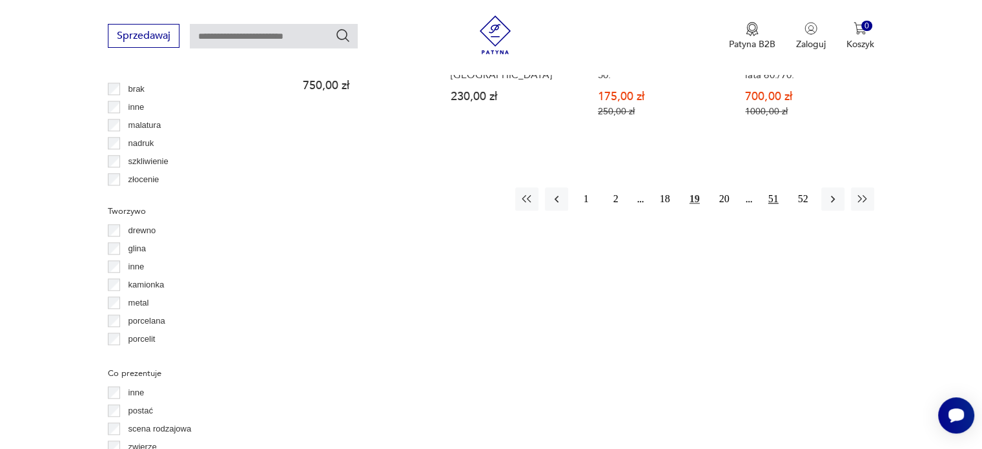
click at [777, 187] on button "51" at bounding box center [773, 198] width 23 height 23
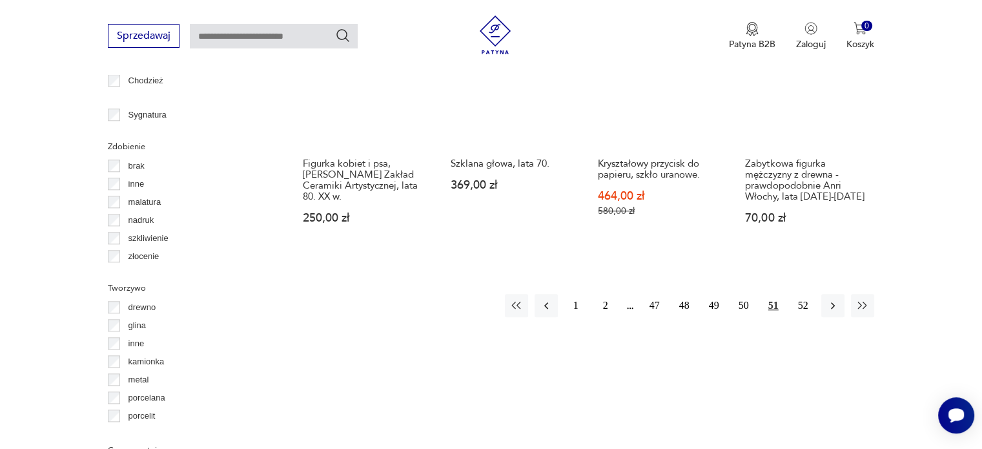
scroll to position [1366, 0]
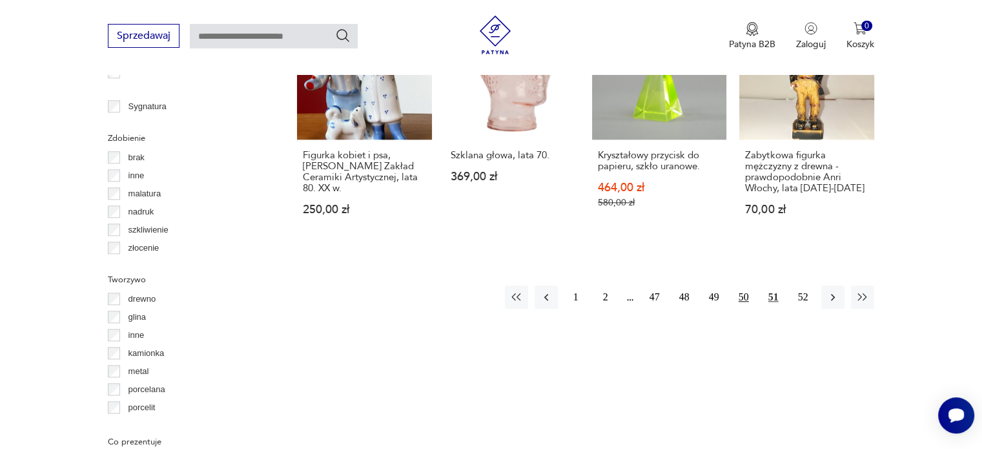
click at [745, 285] on button "50" at bounding box center [743, 296] width 23 height 23
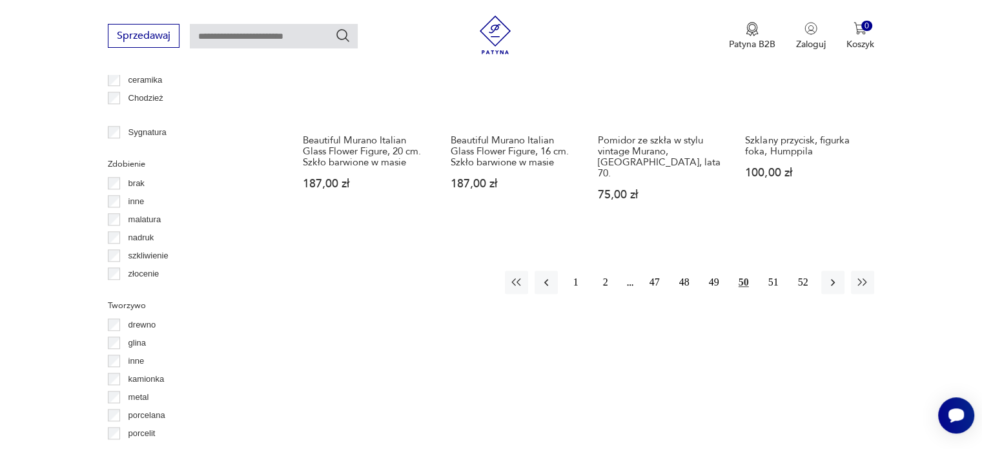
scroll to position [1367, 0]
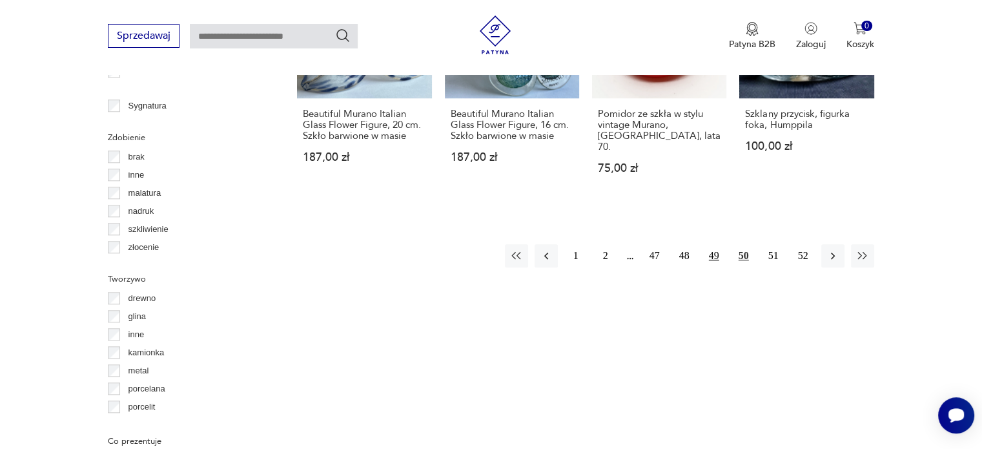
click at [712, 244] on button "49" at bounding box center [714, 255] width 23 height 23
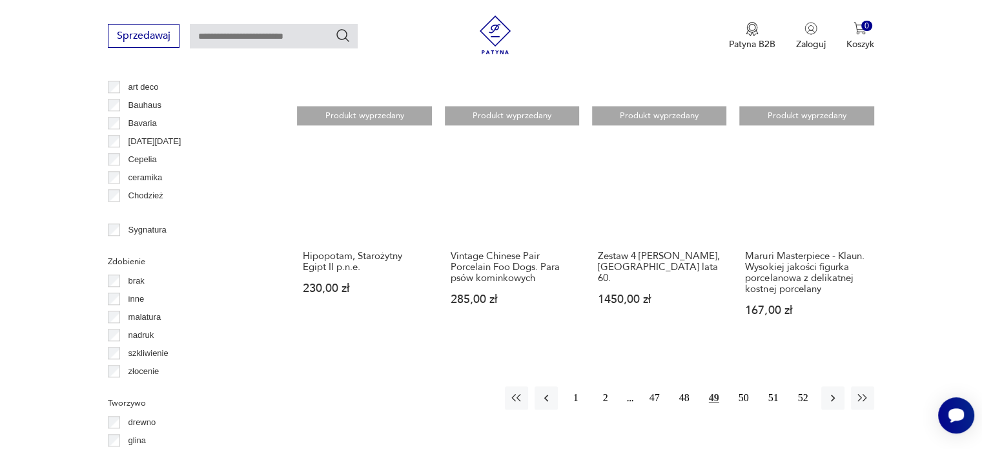
scroll to position [1255, 0]
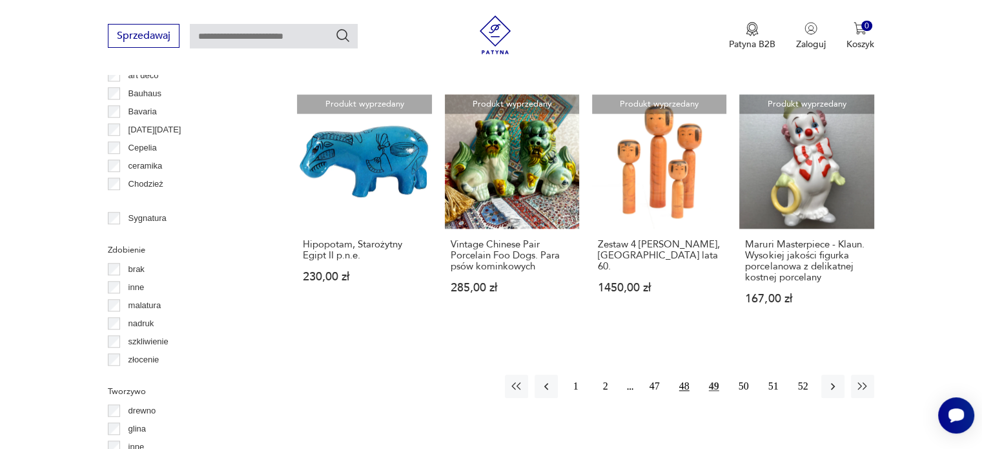
click at [686, 386] on button "48" at bounding box center [684, 386] width 23 height 23
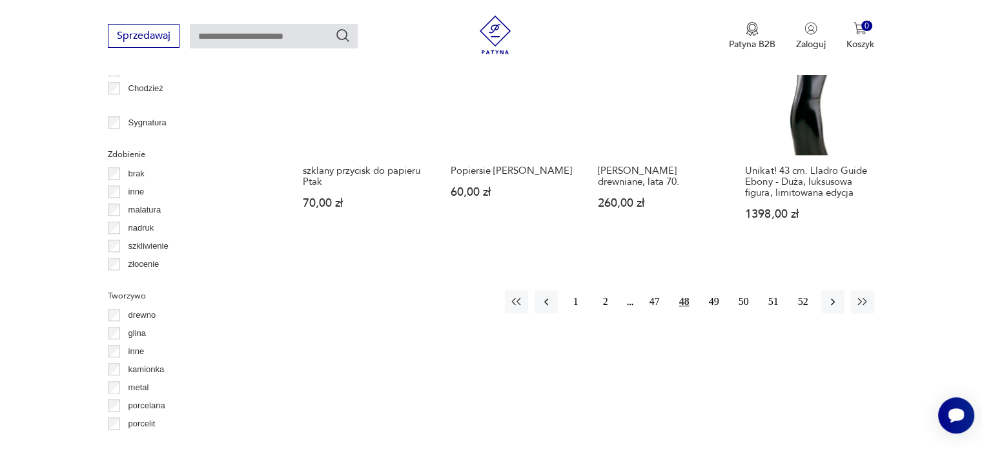
scroll to position [1376, 0]
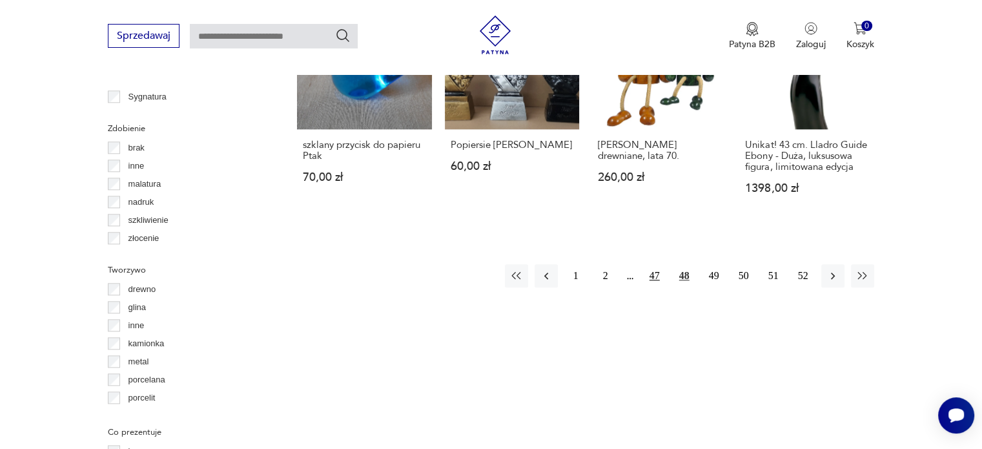
click at [655, 264] on button "47" at bounding box center [654, 275] width 23 height 23
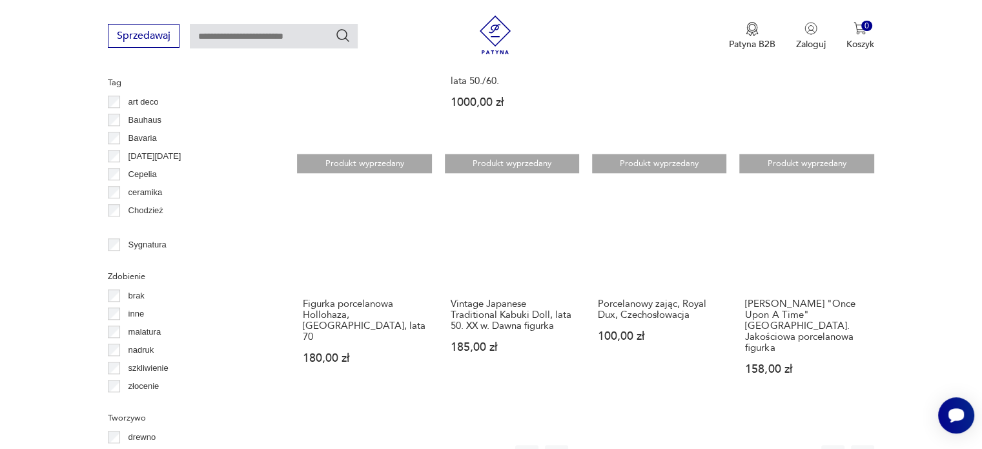
scroll to position [1237, 0]
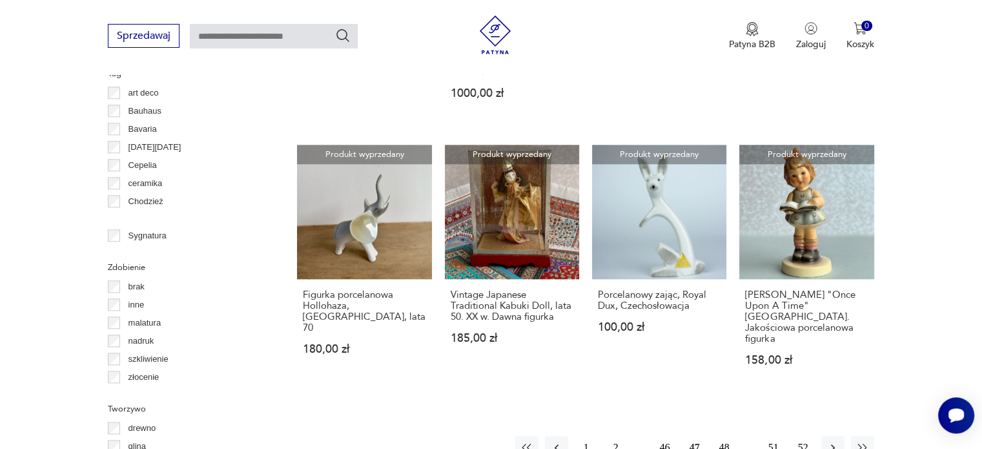
click at [661, 436] on button "46" at bounding box center [664, 447] width 23 height 23
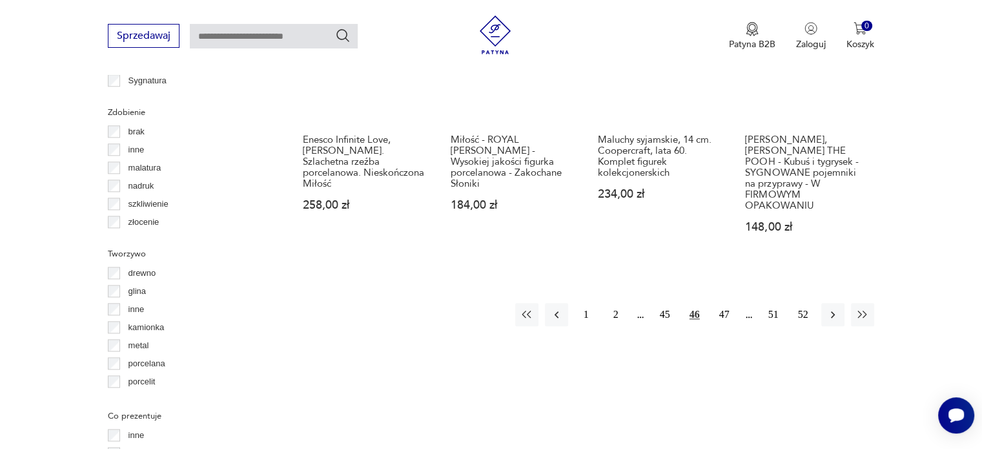
scroll to position [1418, 0]
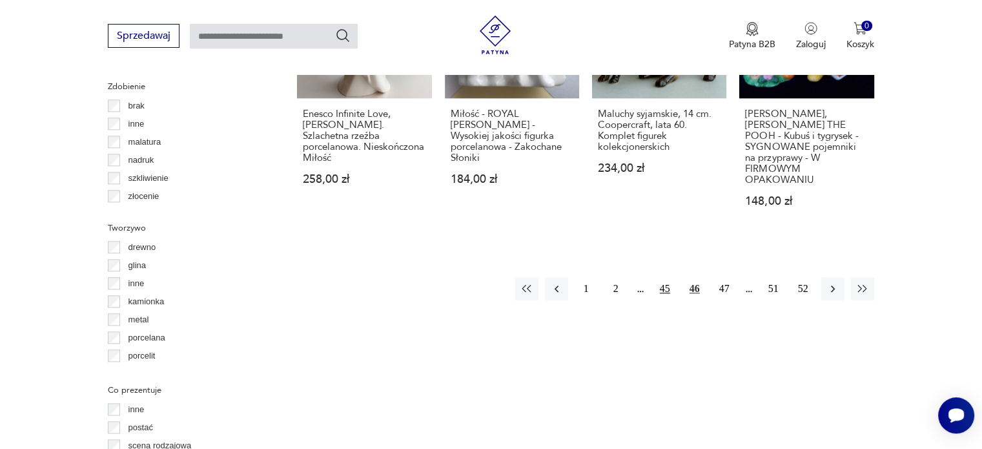
click at [661, 277] on button "45" at bounding box center [664, 288] width 23 height 23
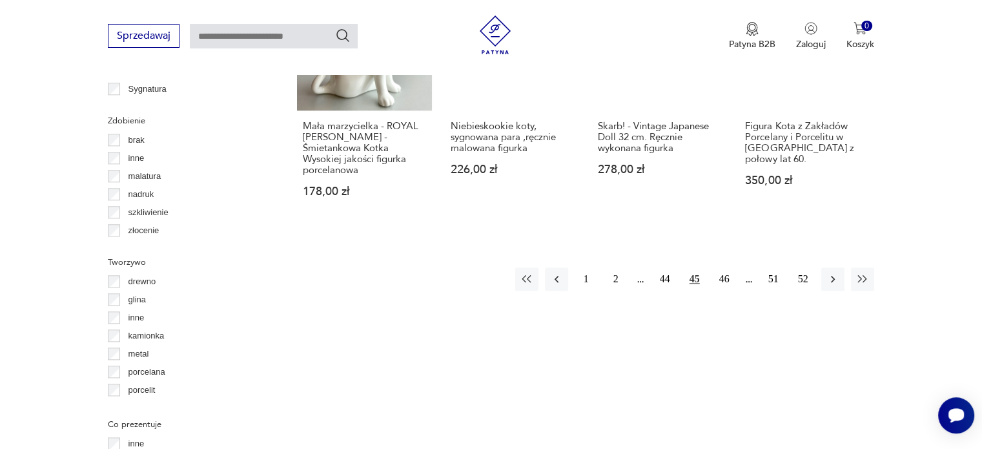
scroll to position [1426, 0]
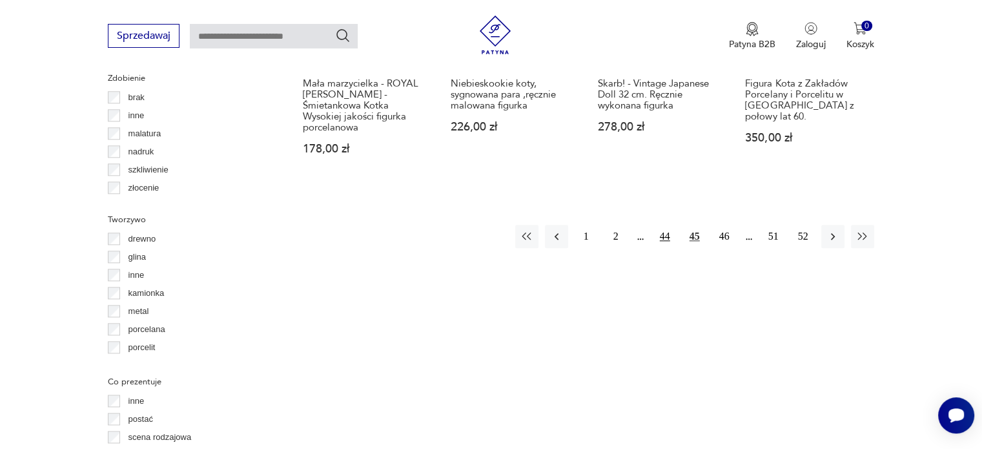
click at [659, 225] on button "44" at bounding box center [664, 236] width 23 height 23
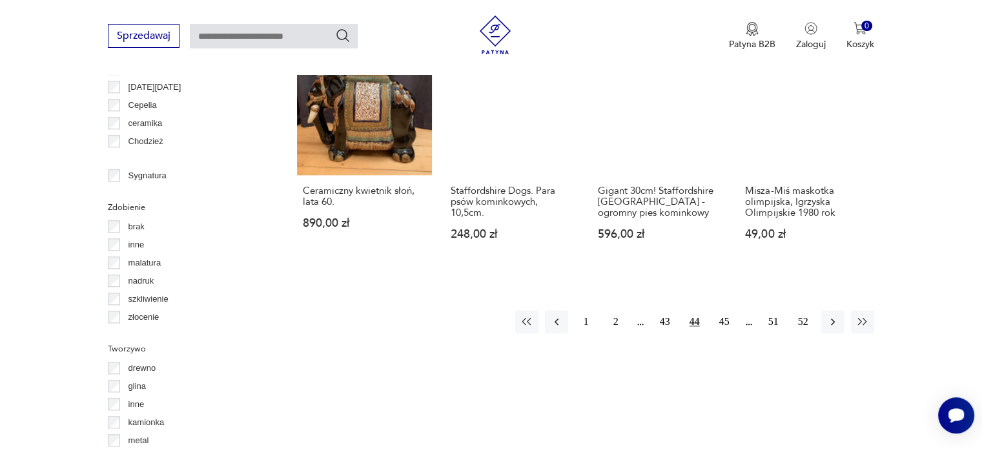
scroll to position [1298, 0]
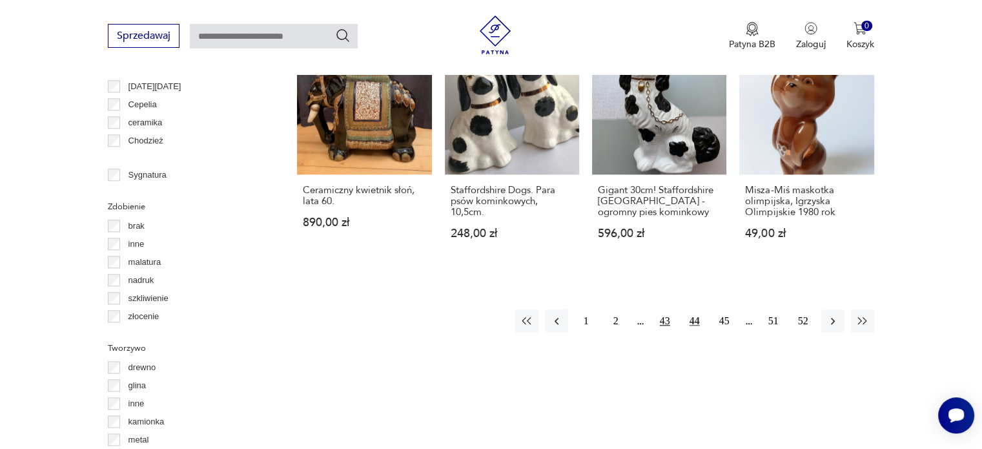
click at [666, 322] on button "43" at bounding box center [664, 320] width 23 height 23
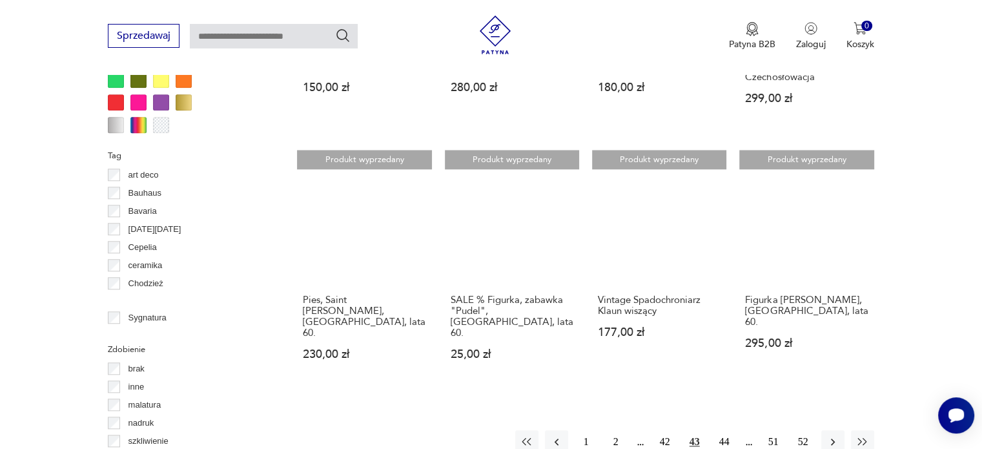
scroll to position [1168, 0]
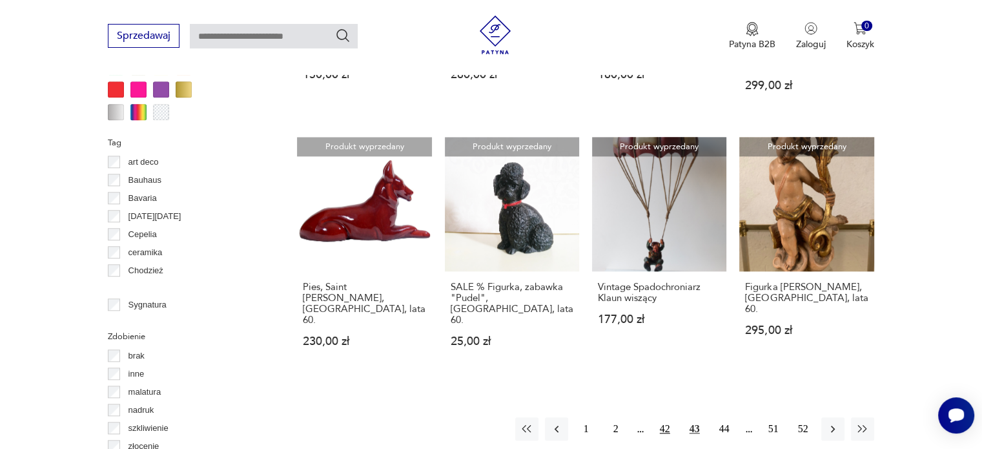
click at [665, 417] on button "42" at bounding box center [664, 428] width 23 height 23
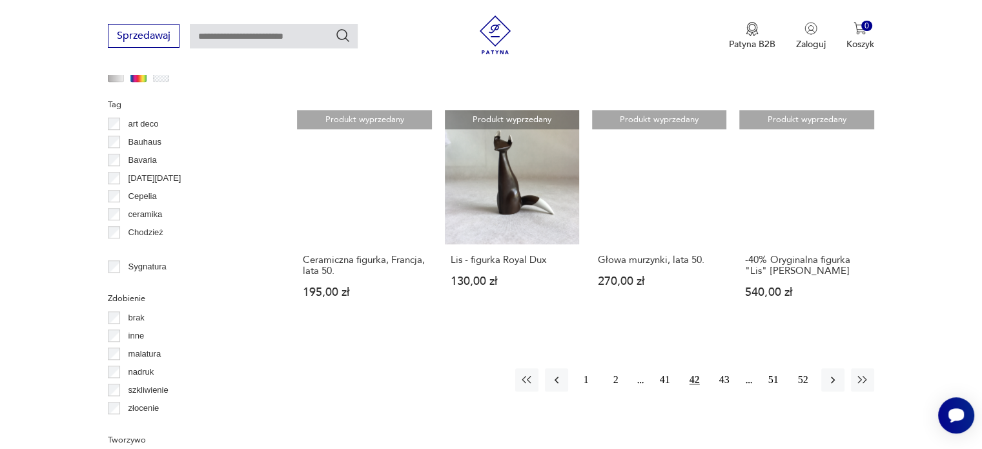
scroll to position [1211, 0]
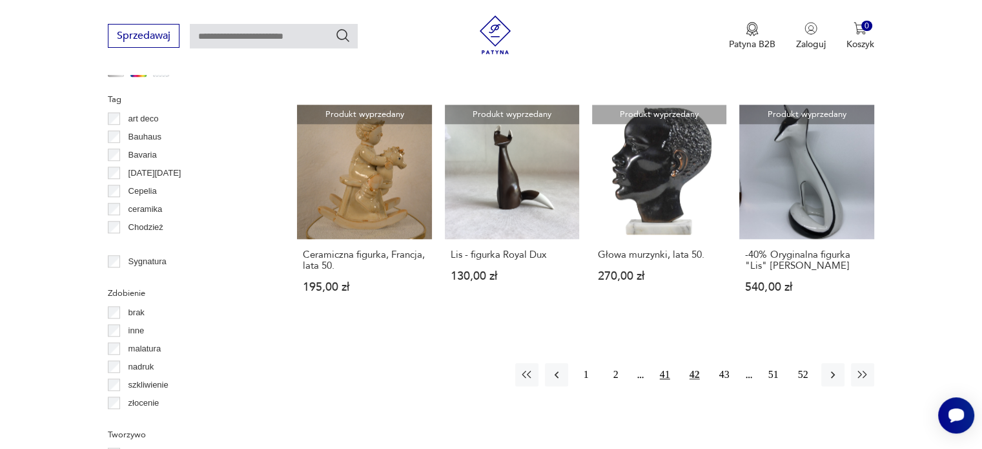
click at [668, 373] on button "41" at bounding box center [664, 374] width 23 height 23
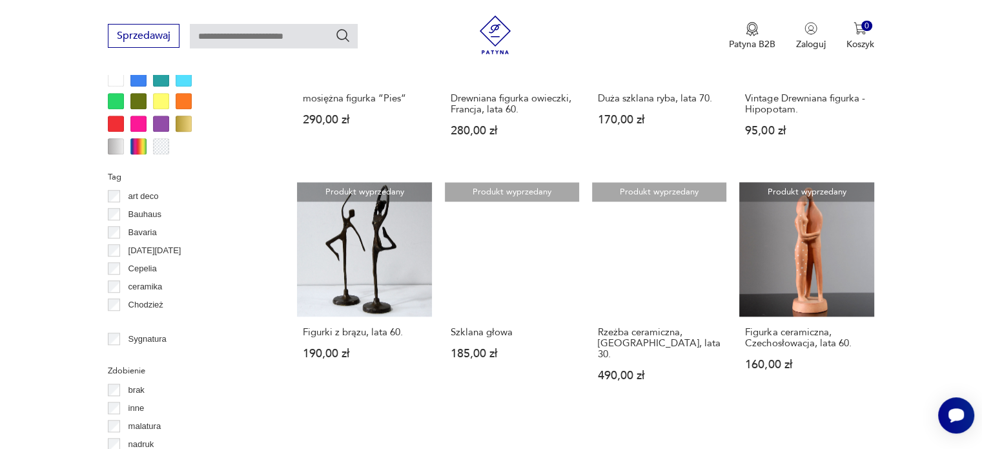
scroll to position [1160, 0]
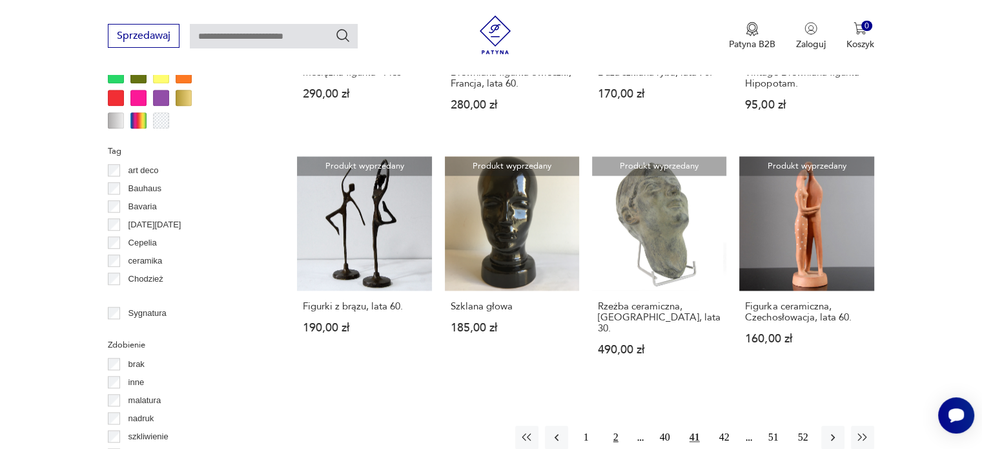
click at [615, 426] on button "2" at bounding box center [615, 437] width 23 height 23
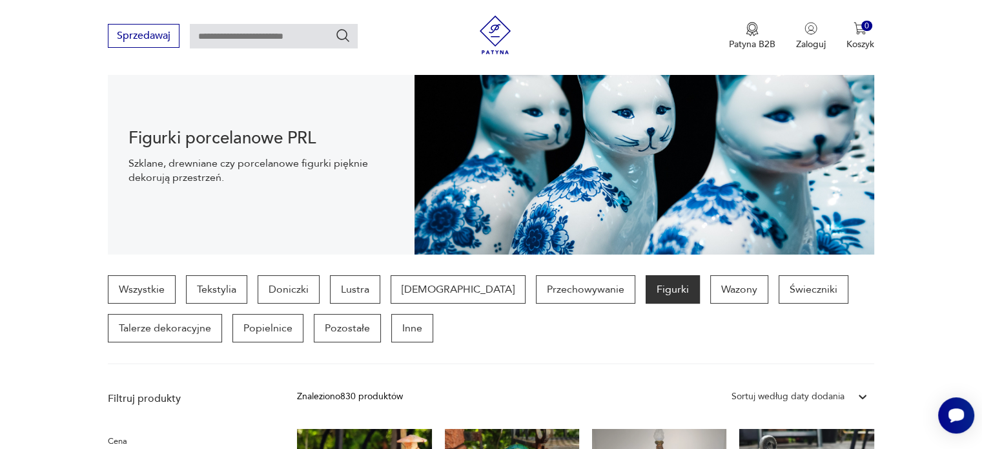
scroll to position [143, 0]
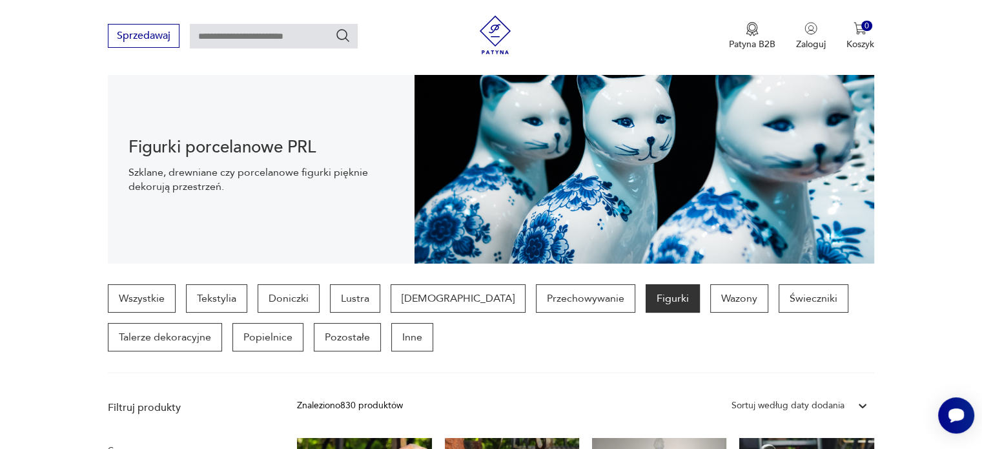
click at [320, 37] on input "text" at bounding box center [274, 36] width 168 height 25
type input "**********"
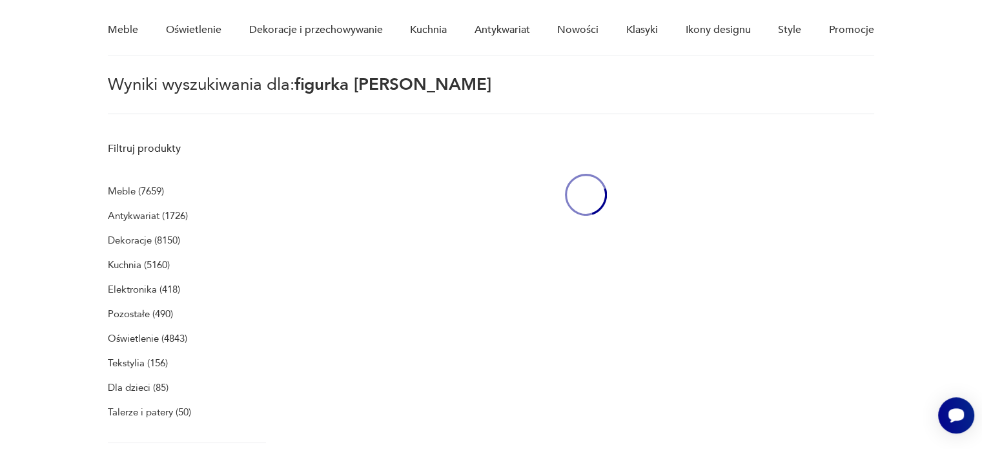
scroll to position [46, 0]
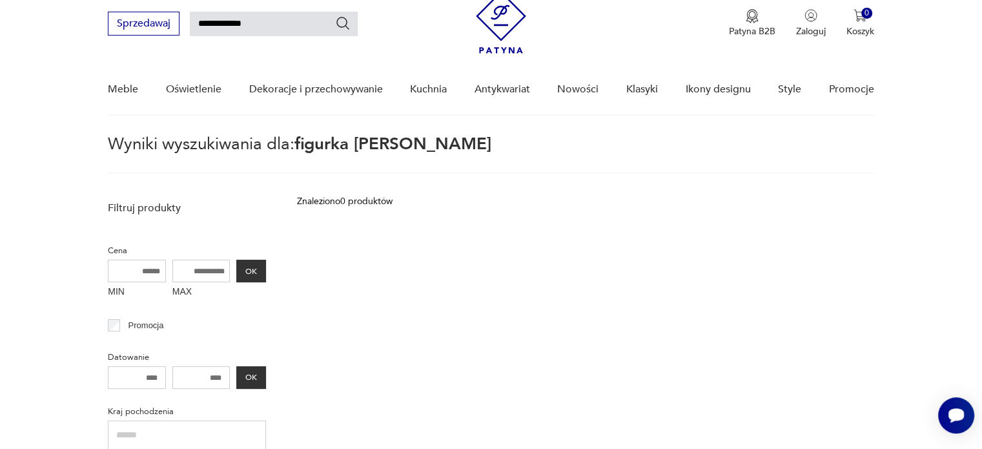
click at [258, 23] on input "**********" at bounding box center [274, 24] width 168 height 25
type input "**********"
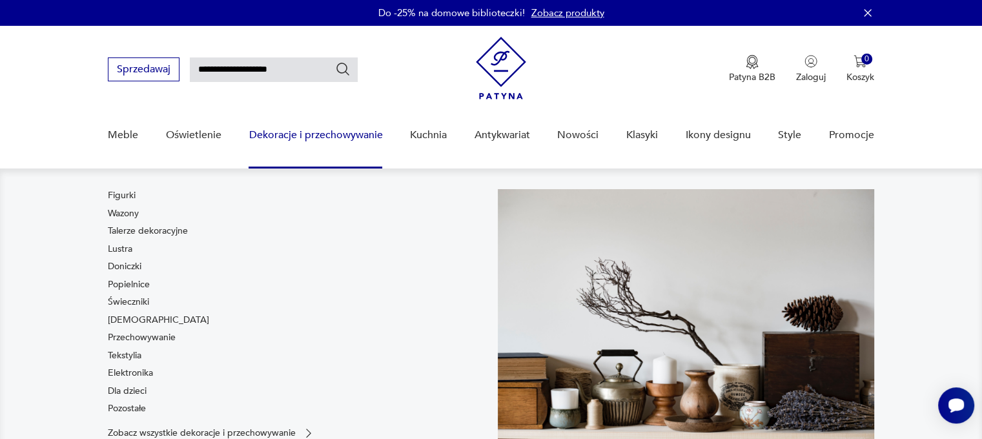
click at [136, 198] on div "Figurki Wazony Talerze dekoracyjne Lustra Doniczki Popielnice Świeczniki [DEMOG…" at bounding box center [158, 304] width 101 height 231
click at [129, 192] on link "Figurki" at bounding box center [122, 195] width 28 height 13
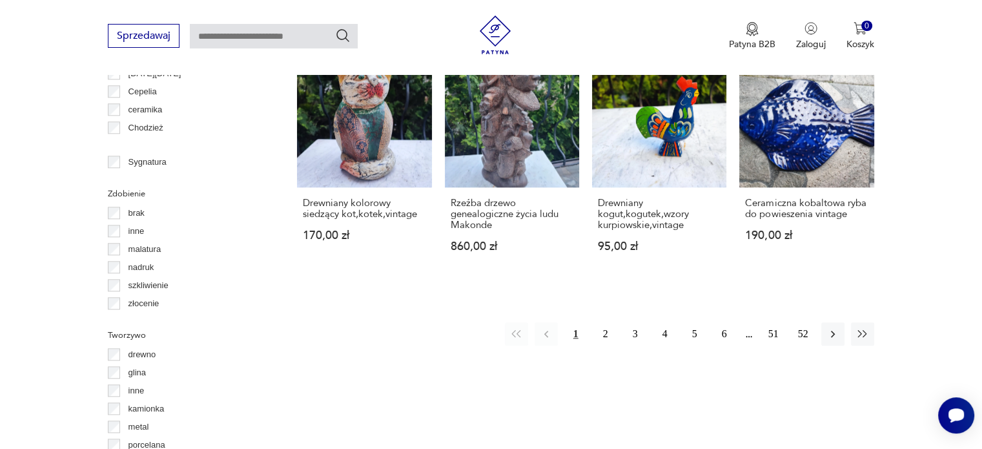
scroll to position [1397, 0]
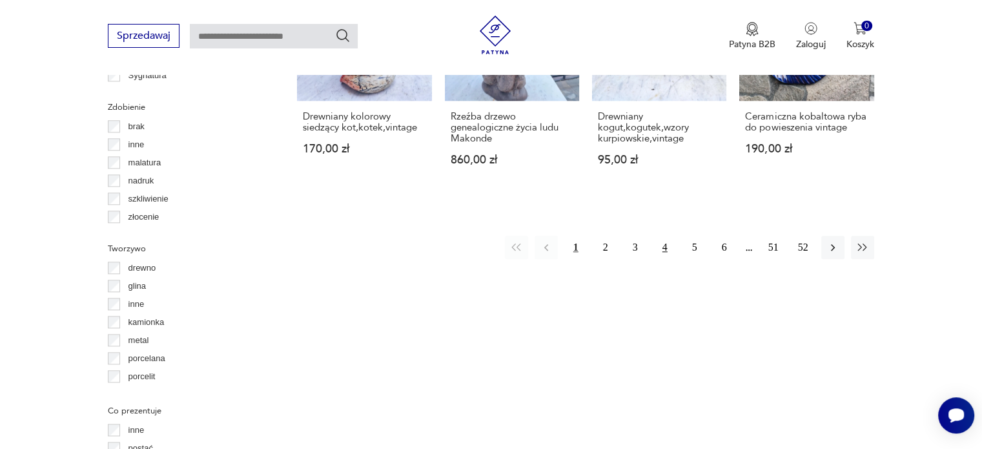
click at [666, 247] on button "4" at bounding box center [664, 247] width 23 height 23
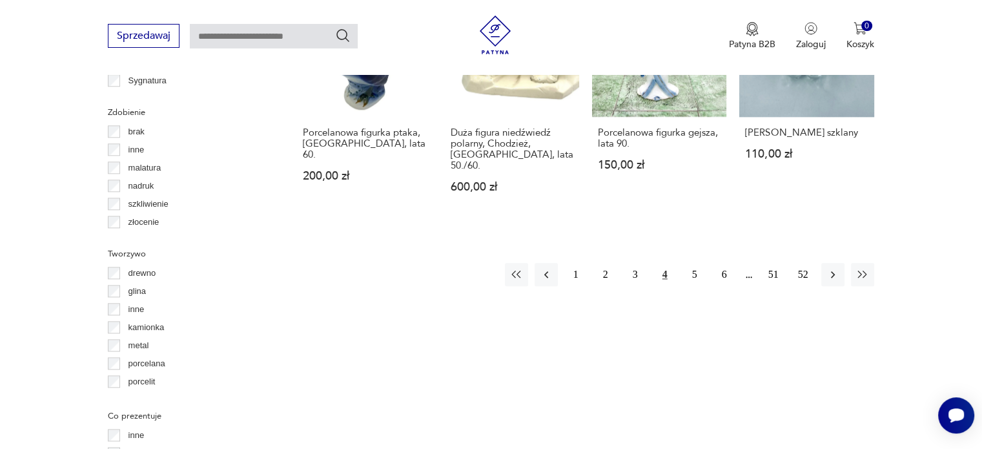
scroll to position [1427, 0]
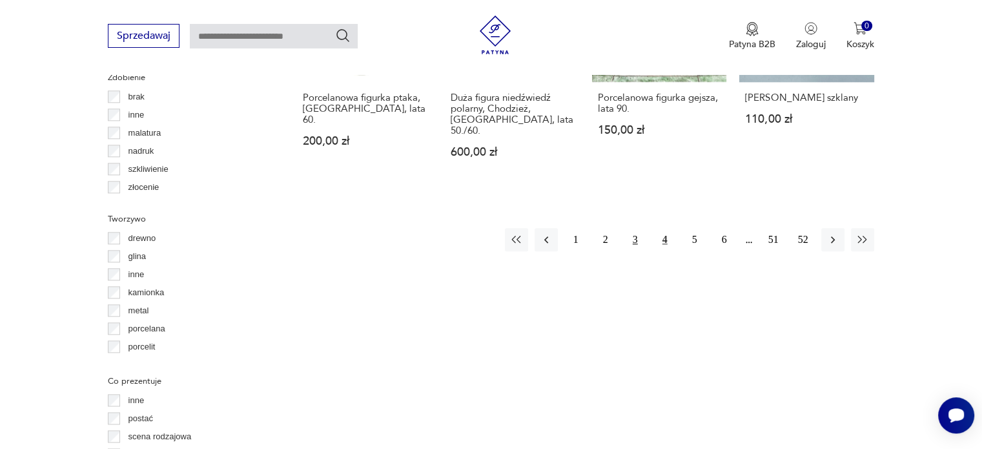
click at [636, 228] on button "3" at bounding box center [635, 239] width 23 height 23
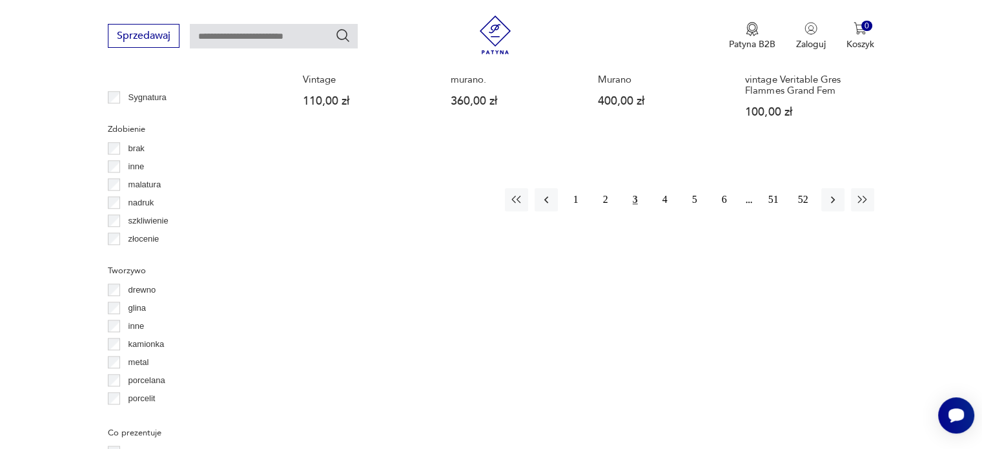
scroll to position [1410, 0]
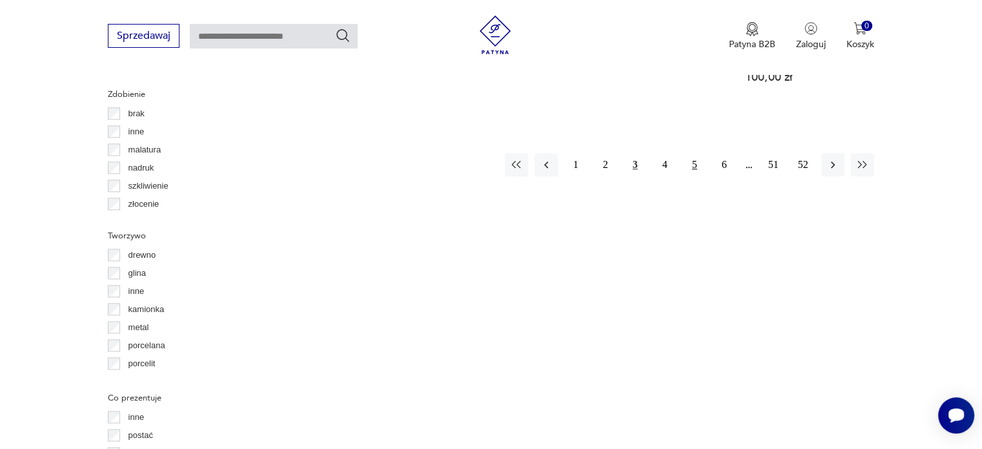
click at [696, 153] on button "5" at bounding box center [694, 164] width 23 height 23
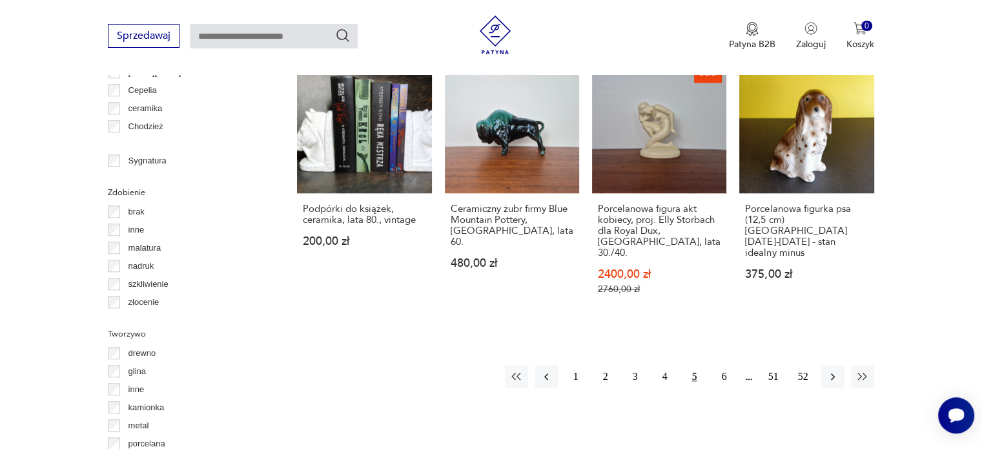
scroll to position [1315, 0]
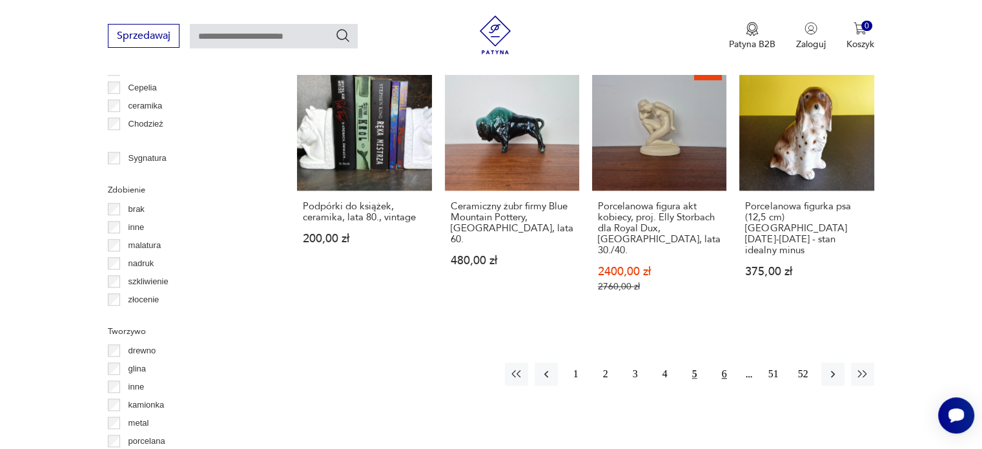
click at [726, 362] on button "6" at bounding box center [724, 373] width 23 height 23
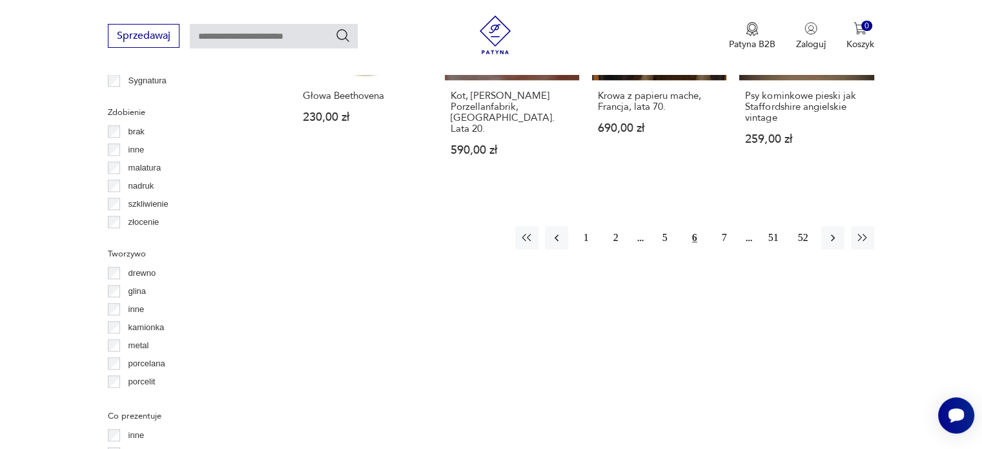
scroll to position [1427, 0]
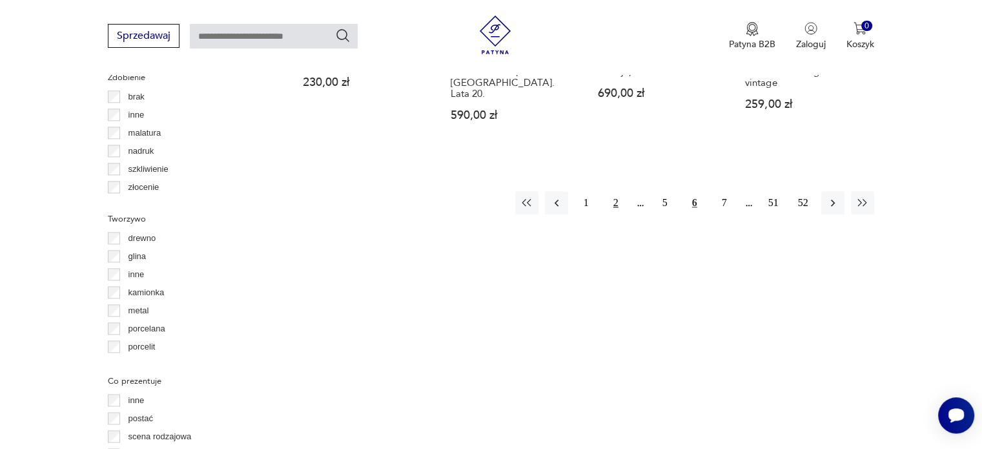
click at [614, 191] on button "2" at bounding box center [615, 202] width 23 height 23
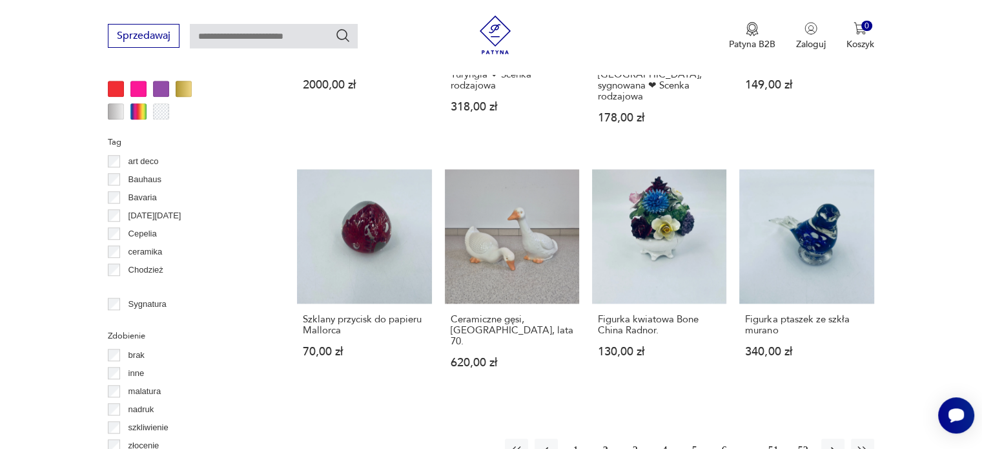
scroll to position [1324, 0]
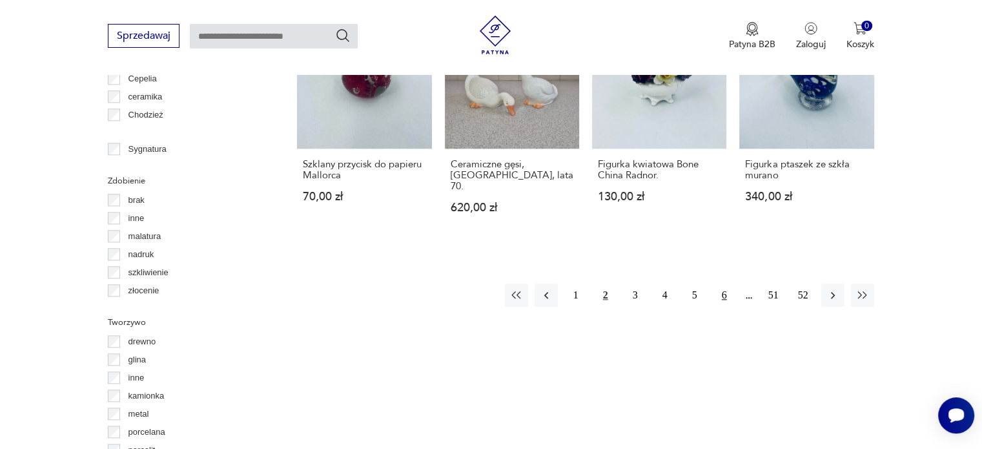
click at [726, 283] on button "6" at bounding box center [724, 294] width 23 height 23
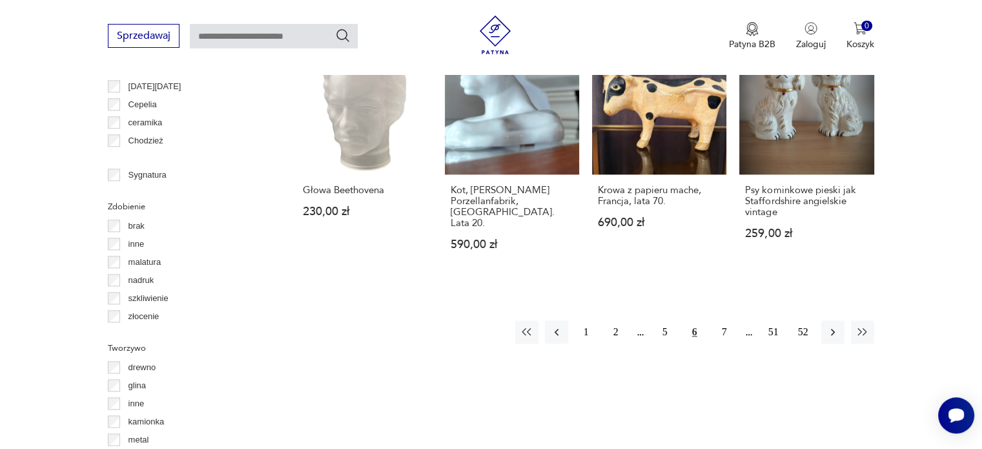
scroll to position [1384, 0]
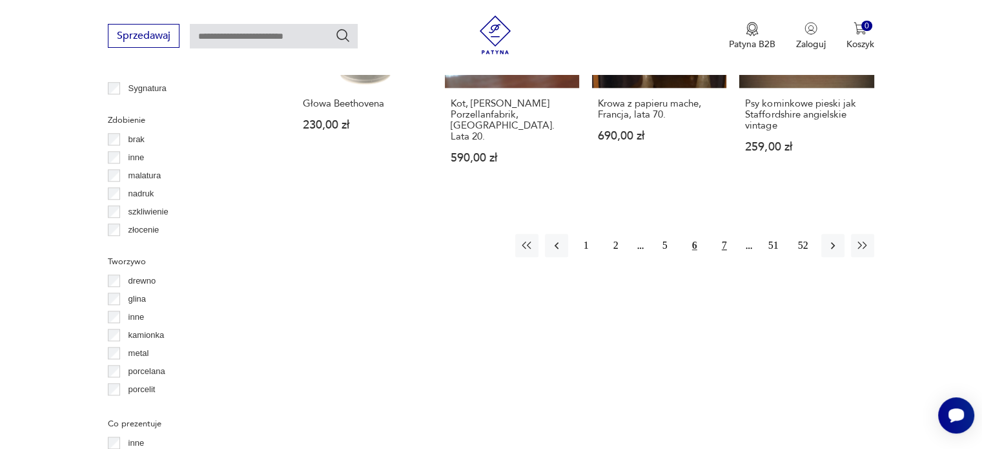
click at [724, 234] on button "7" at bounding box center [724, 245] width 23 height 23
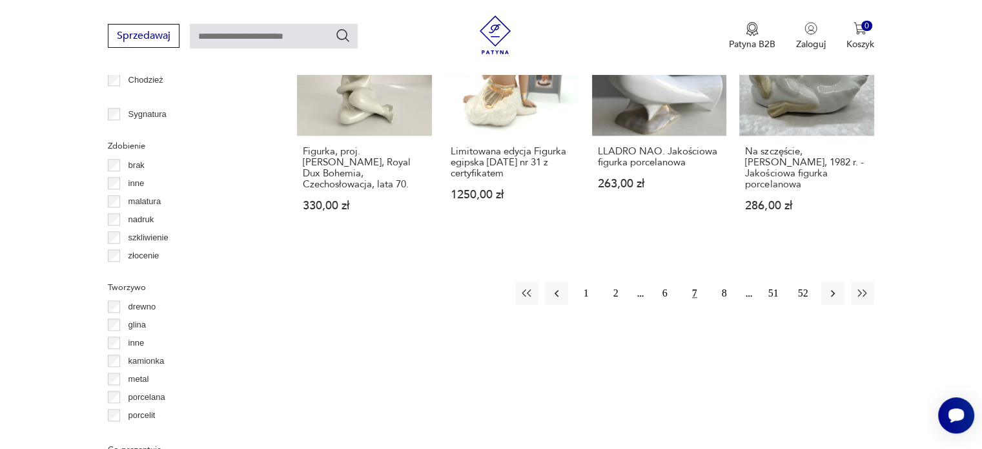
scroll to position [1410, 0]
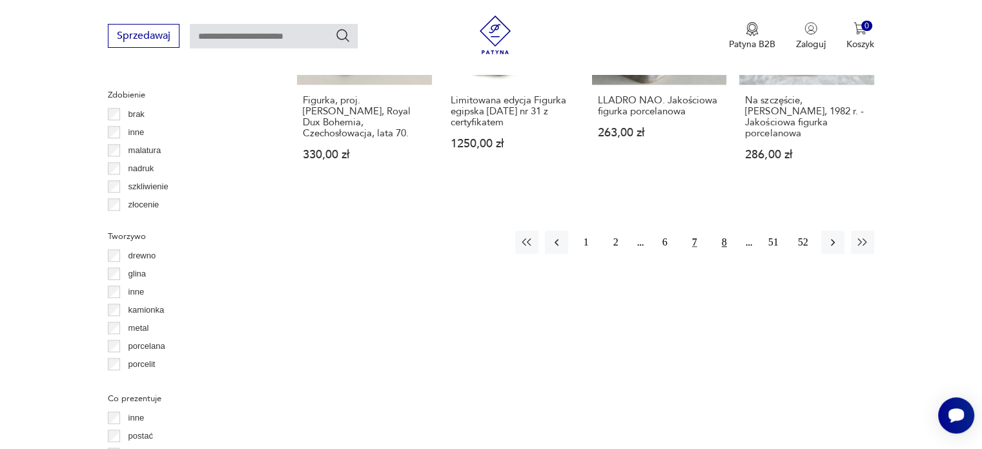
click at [722, 231] on button "8" at bounding box center [724, 242] width 23 height 23
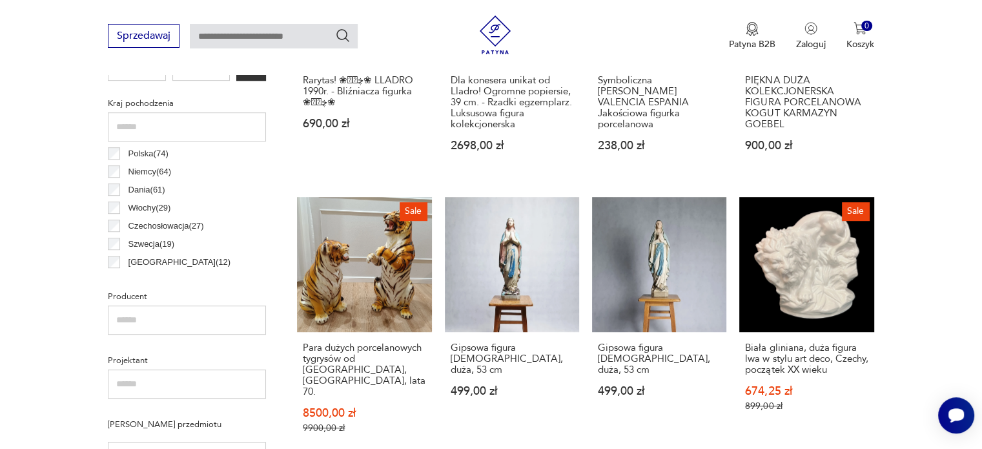
scroll to position [652, 0]
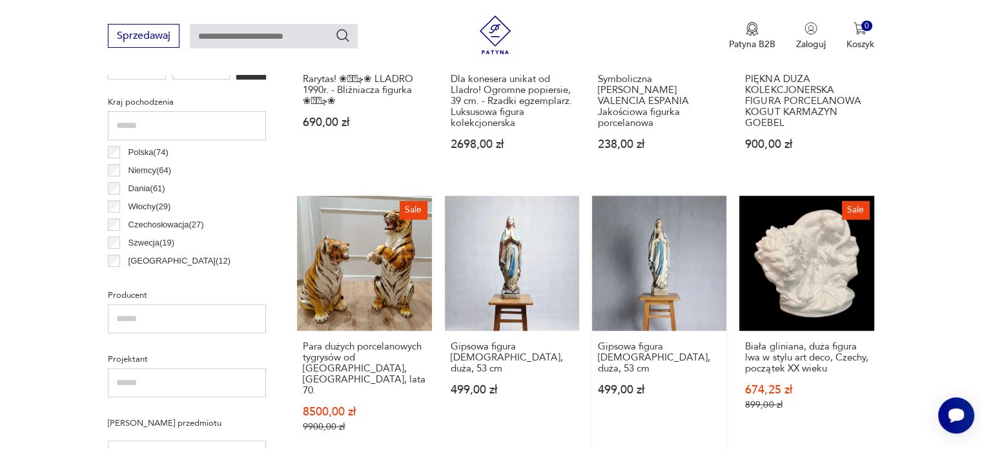
click at [666, 234] on link "Gipsowa figura [DEMOGRAPHIC_DATA], duża, 53 cm 499,00 zł" at bounding box center [659, 326] width 134 height 261
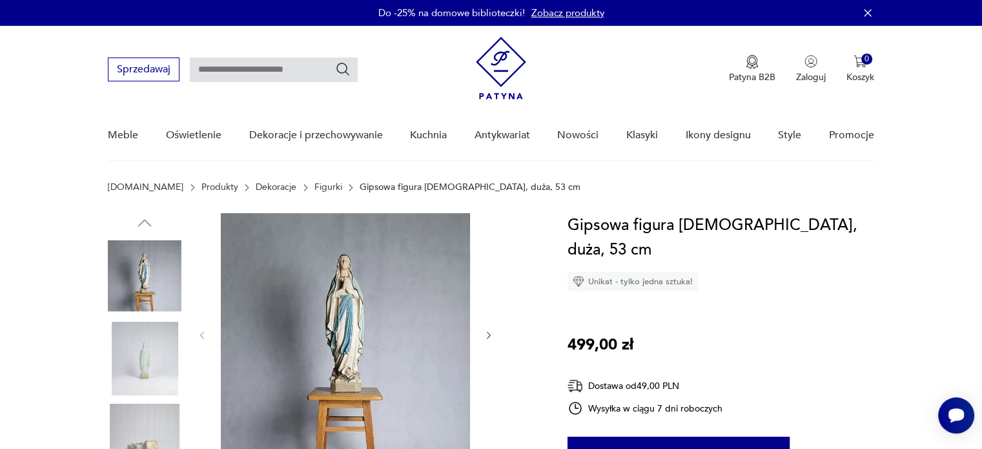
click at [444, 293] on img at bounding box center [345, 334] width 249 height 242
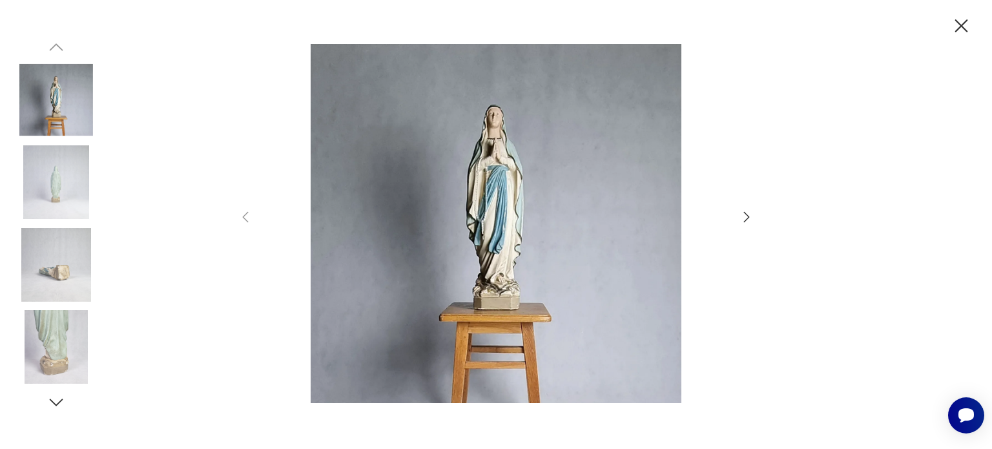
click at [747, 219] on icon "button" at bounding box center [746, 216] width 15 height 15
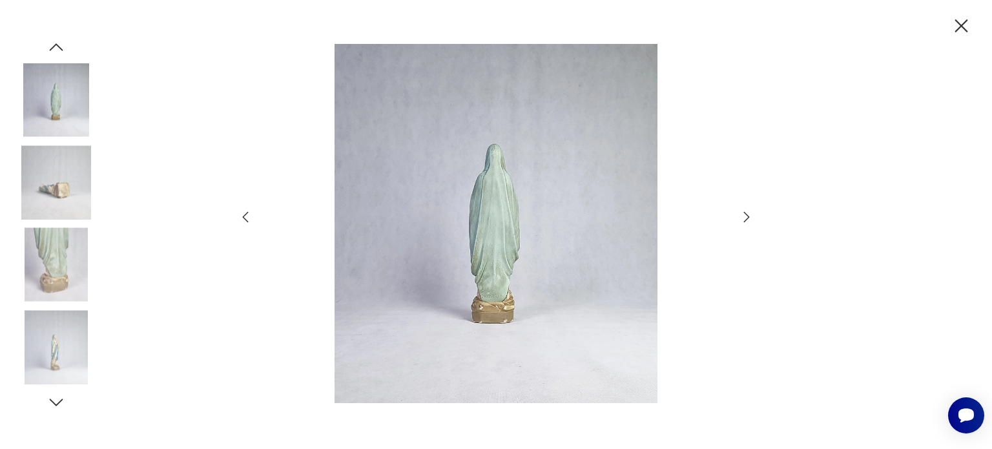
click at [747, 219] on icon "button" at bounding box center [746, 216] width 15 height 15
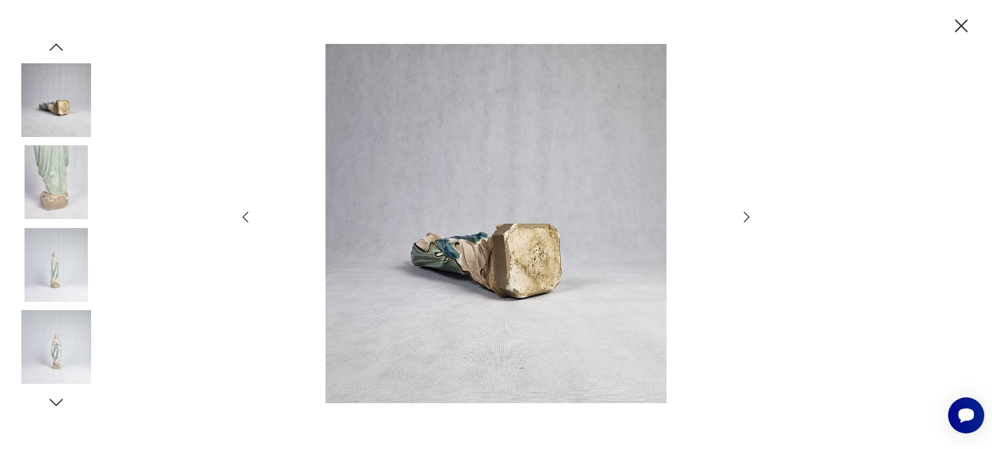
click at [747, 219] on icon "button" at bounding box center [746, 216] width 15 height 15
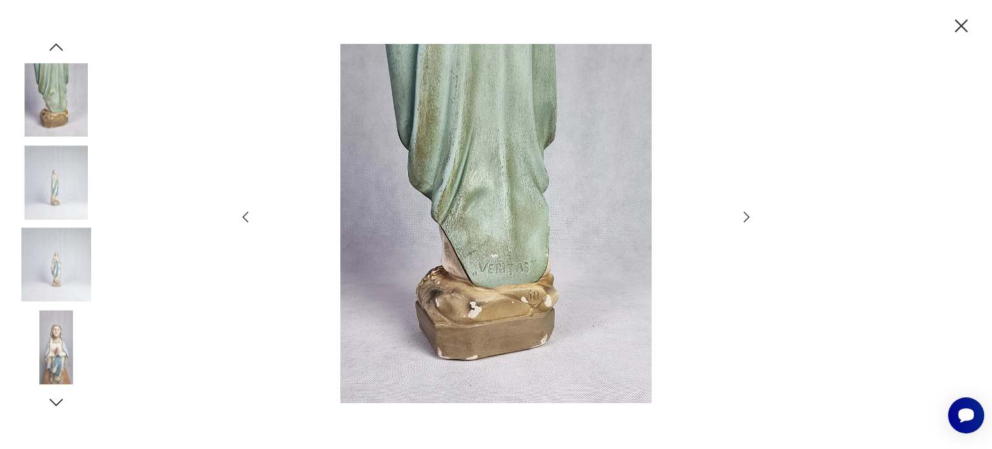
click at [747, 219] on icon "button" at bounding box center [746, 216] width 15 height 15
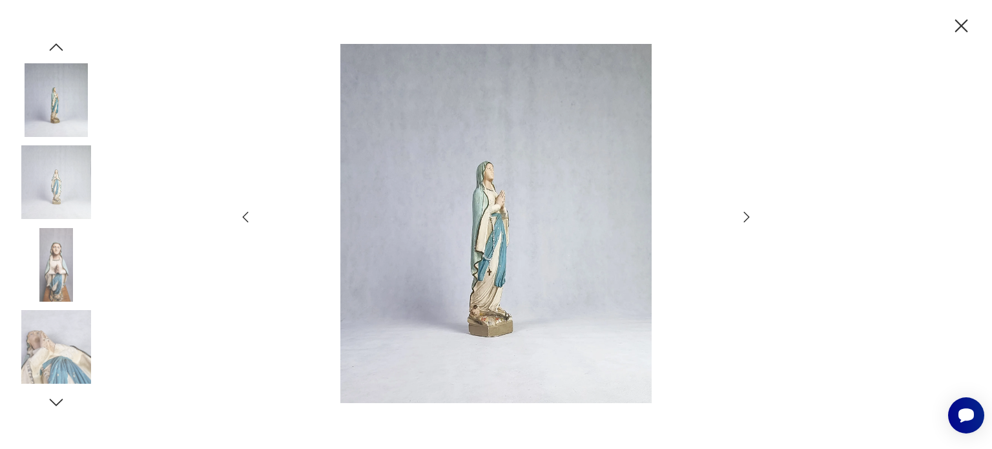
click at [747, 219] on icon "button" at bounding box center [746, 216] width 15 height 15
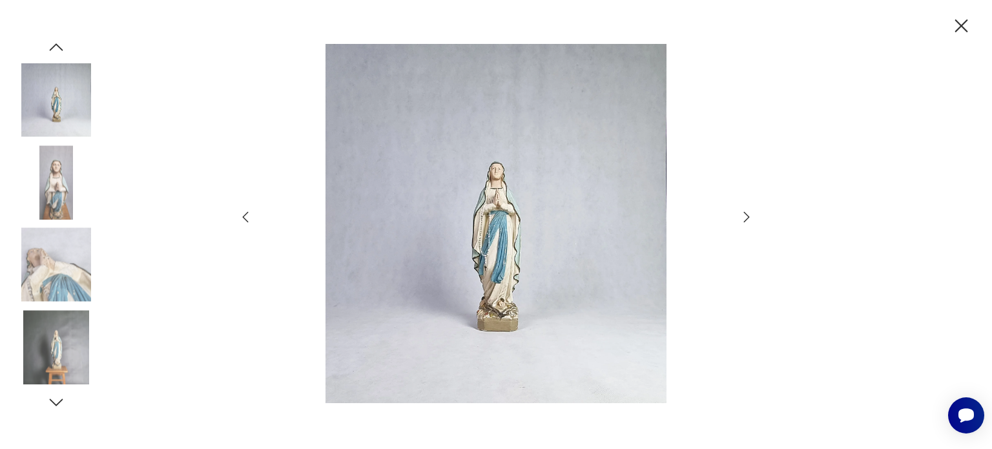
click at [747, 219] on icon "button" at bounding box center [746, 216] width 15 height 15
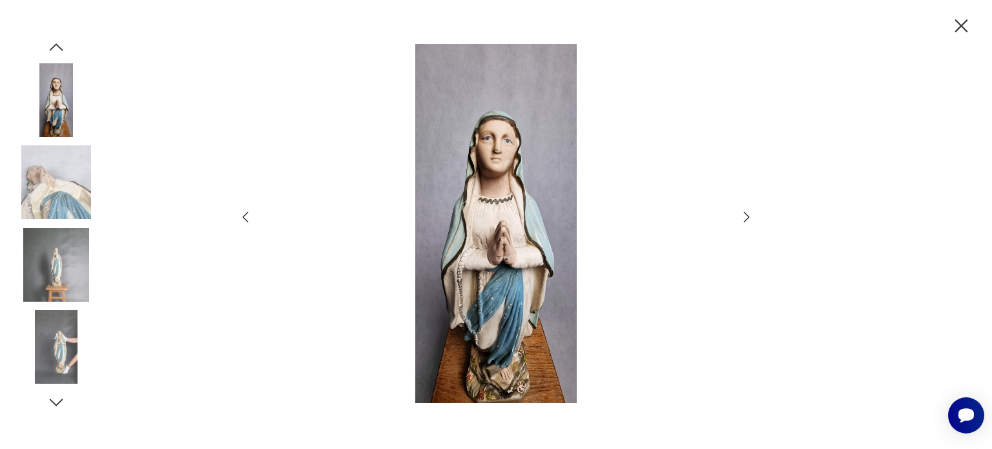
click at [747, 219] on icon "button" at bounding box center [746, 216] width 15 height 15
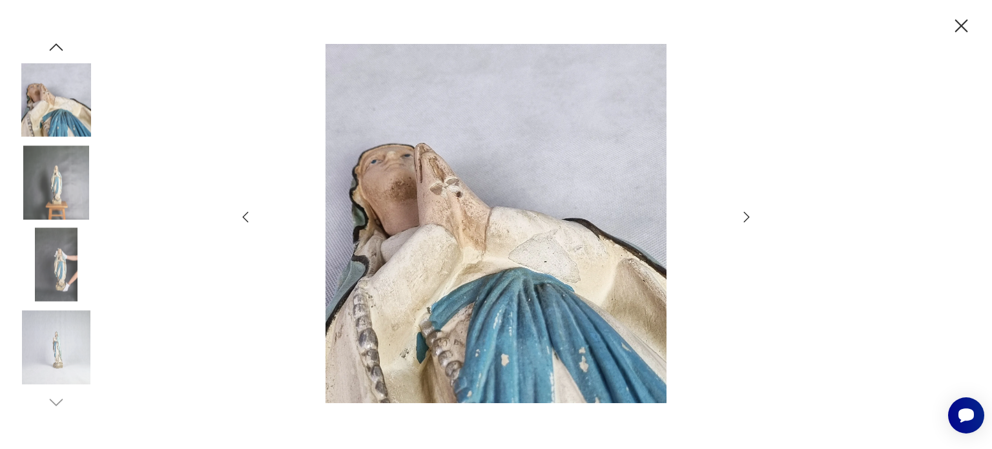
click at [747, 219] on icon "button" at bounding box center [746, 216] width 15 height 15
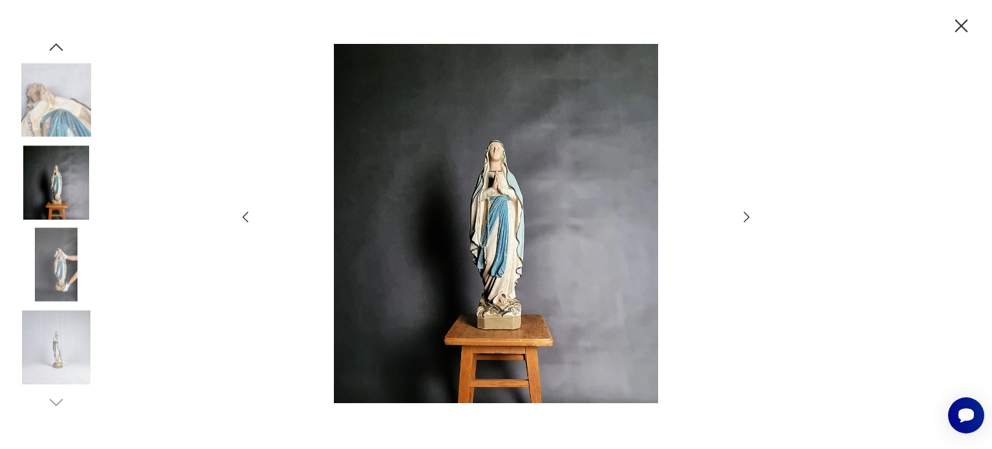
click at [747, 219] on icon "button" at bounding box center [746, 216] width 15 height 15
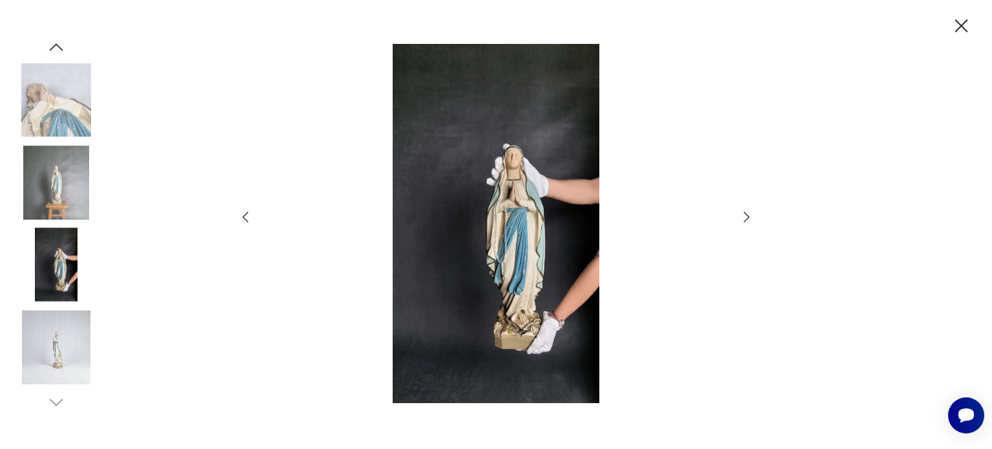
click at [747, 219] on icon "button" at bounding box center [746, 216] width 15 height 15
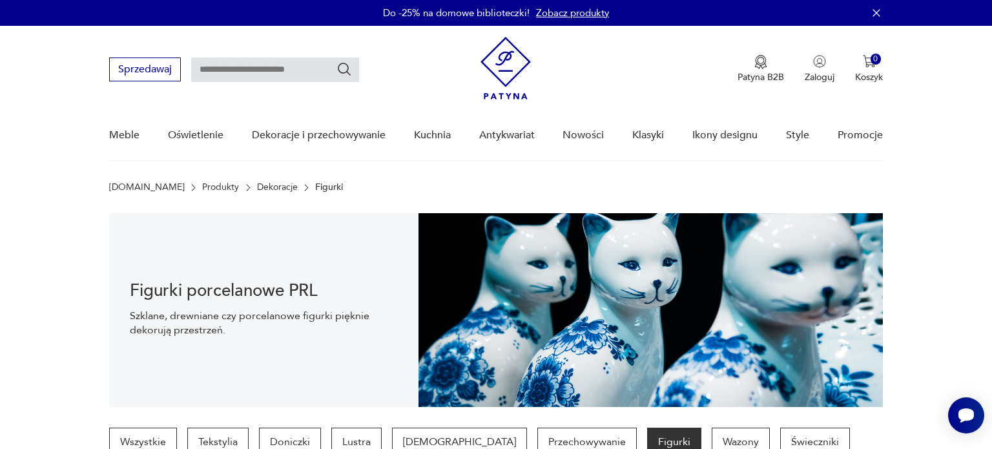
scroll to position [652, 0]
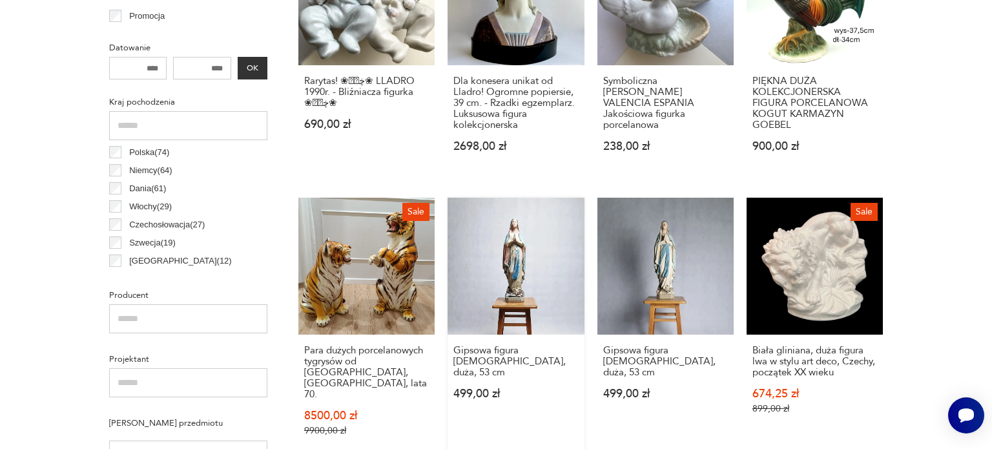
click at [541, 282] on link "Gipsowa figura [DEMOGRAPHIC_DATA], duża, 53 cm 499,00 zł" at bounding box center [516, 329] width 136 height 263
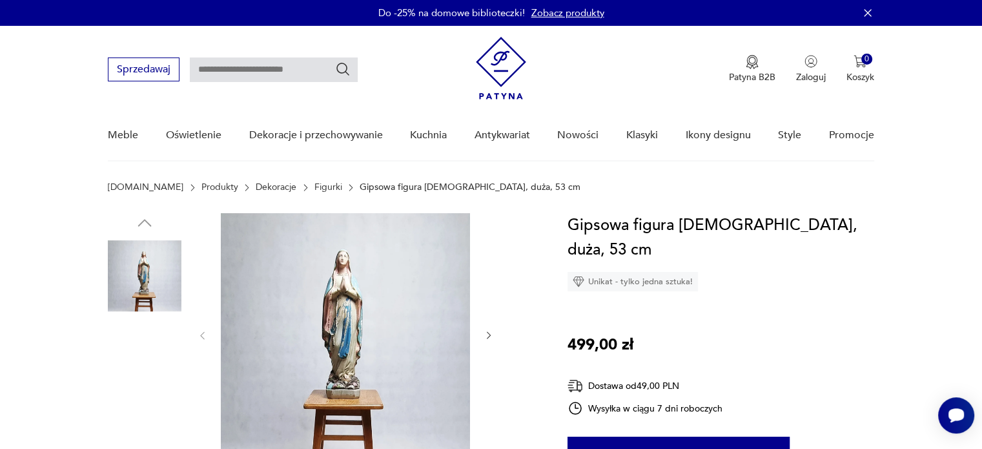
click at [342, 315] on img at bounding box center [345, 334] width 249 height 242
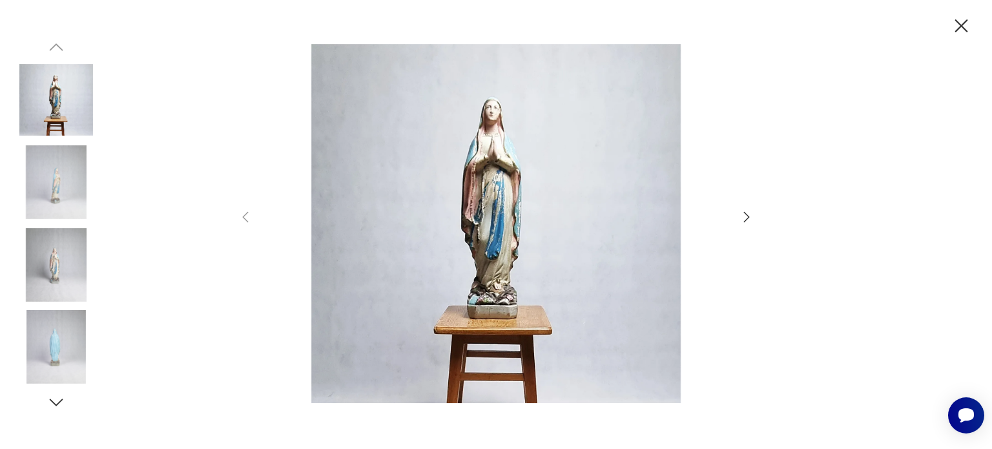
click at [525, 227] on img at bounding box center [496, 223] width 460 height 359
click at [751, 217] on icon "button" at bounding box center [746, 216] width 15 height 15
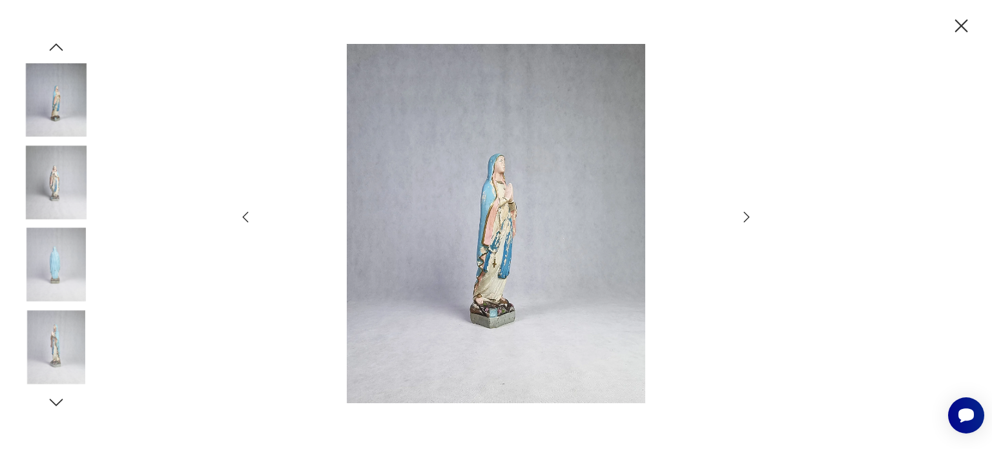
click at [751, 217] on icon "button" at bounding box center [746, 216] width 15 height 15
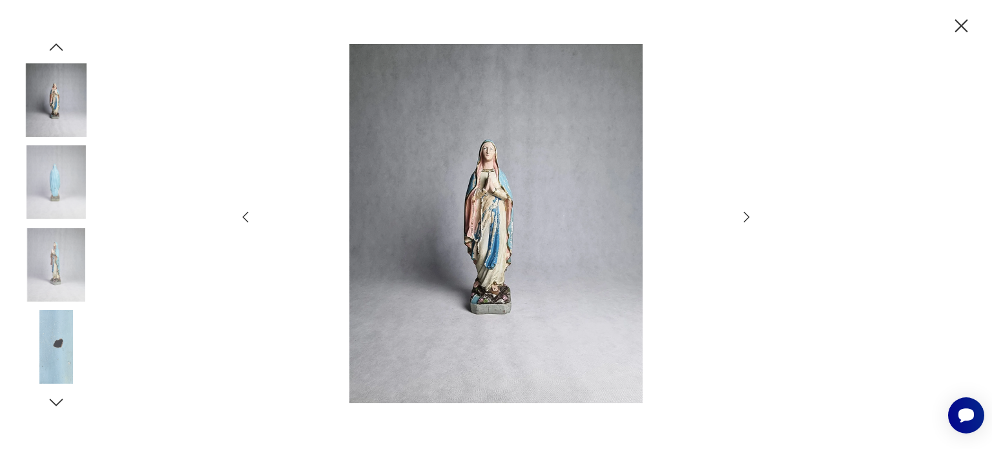
click at [751, 217] on icon "button" at bounding box center [746, 216] width 15 height 15
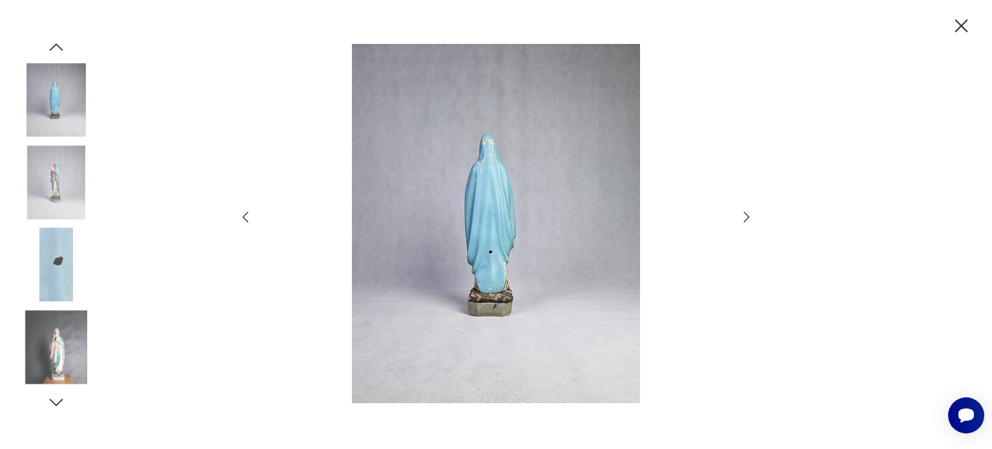
click at [751, 217] on icon "button" at bounding box center [746, 216] width 15 height 15
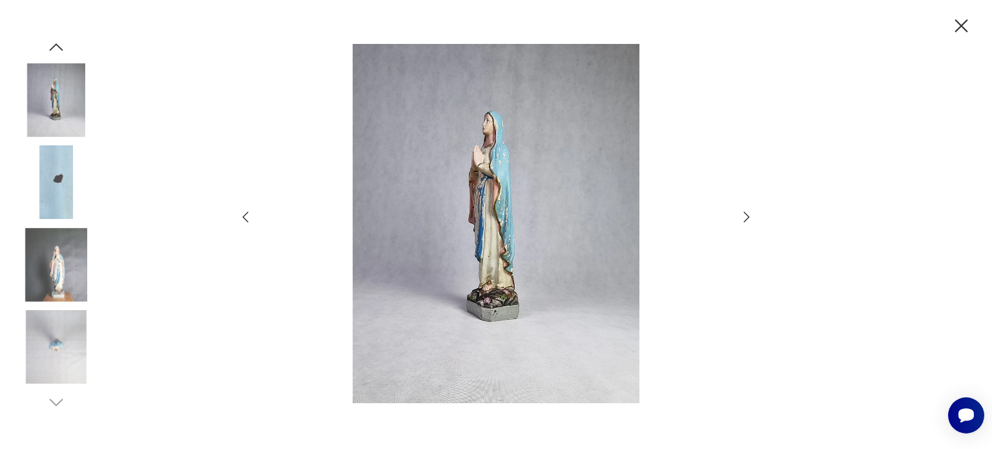
click at [751, 217] on icon "button" at bounding box center [746, 216] width 15 height 15
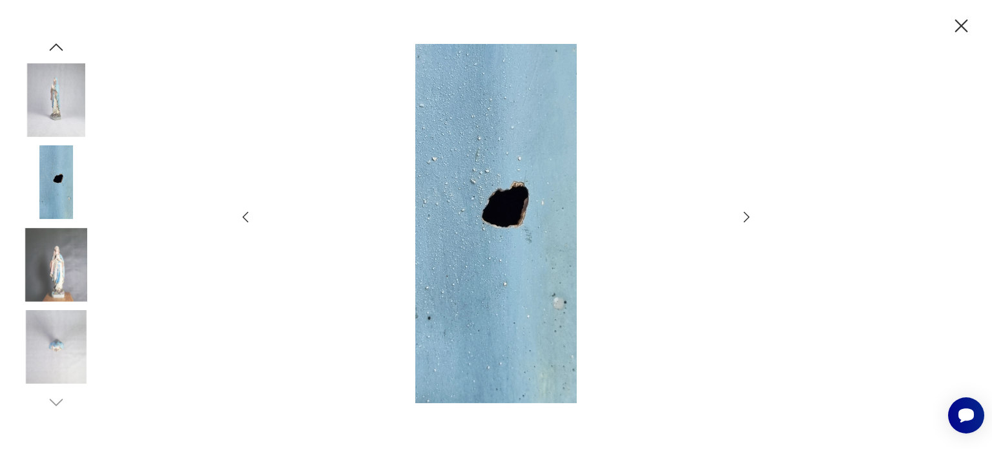
click at [751, 217] on icon "button" at bounding box center [746, 216] width 15 height 15
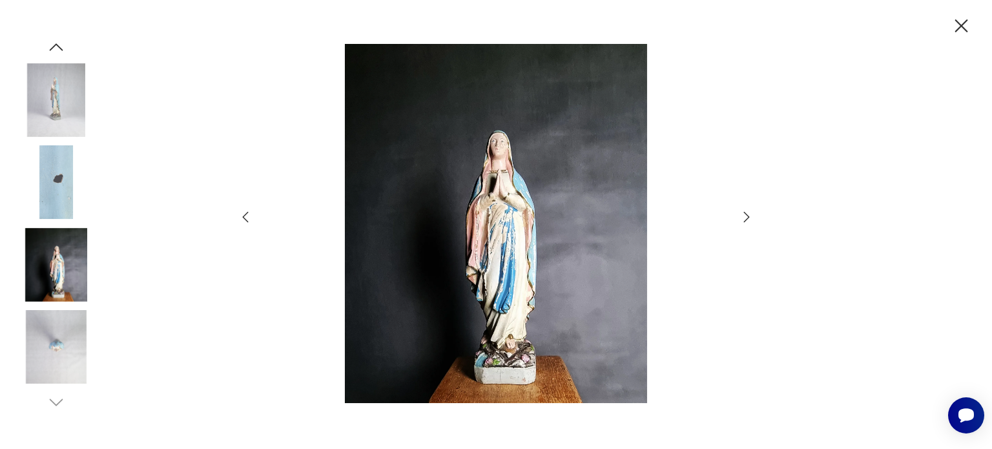
click at [751, 217] on icon "button" at bounding box center [746, 216] width 15 height 15
